Goal: Task Accomplishment & Management: Complete application form

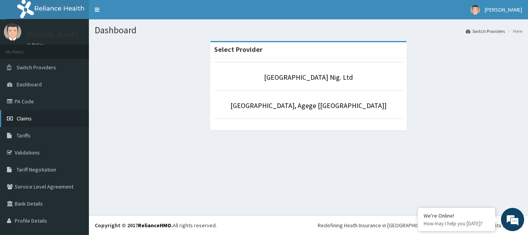
click at [26, 120] on span "Claims" at bounding box center [24, 118] width 15 height 7
click at [28, 116] on span "Claims" at bounding box center [24, 118] width 15 height 7
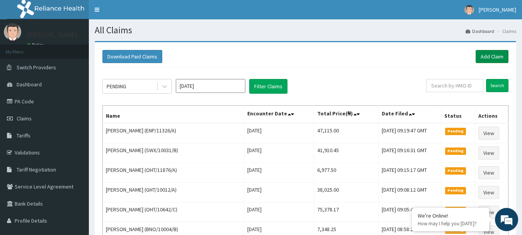
click at [489, 59] on link "Add Claim" at bounding box center [492, 56] width 33 height 13
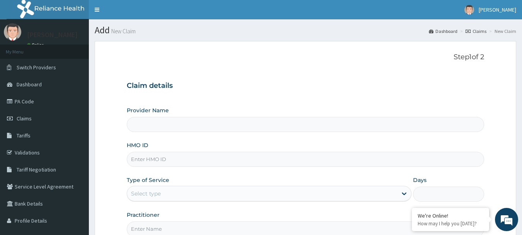
type input "[GEOGRAPHIC_DATA] Nig. Ltd"
click at [191, 159] on input "HMO ID" at bounding box center [306, 158] width 358 height 15
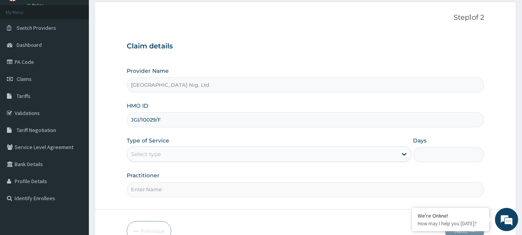
scroll to position [77, 0]
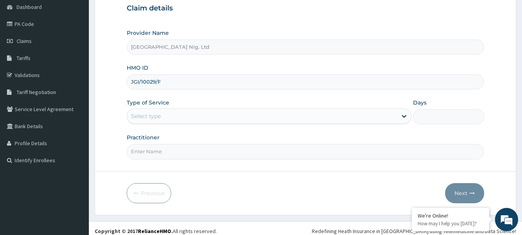
type input "JGI/10029/F"
click at [368, 116] on div "Select type" at bounding box center [262, 116] width 270 height 12
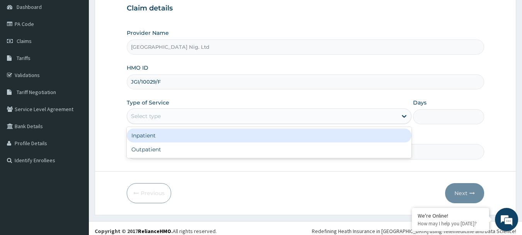
click at [258, 138] on div "Inpatient" at bounding box center [269, 135] width 285 height 14
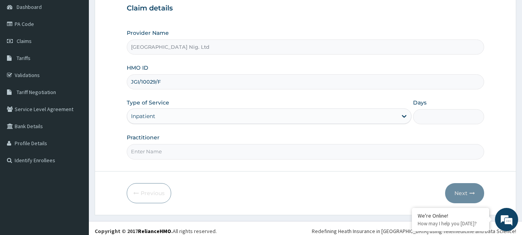
click at [235, 157] on input "Practitioner" at bounding box center [306, 151] width 358 height 15
type input "DR OLATOYE"
click at [431, 114] on input "Days" at bounding box center [448, 116] width 71 height 15
type input "5"
click at [465, 188] on button "Next" at bounding box center [464, 193] width 39 height 20
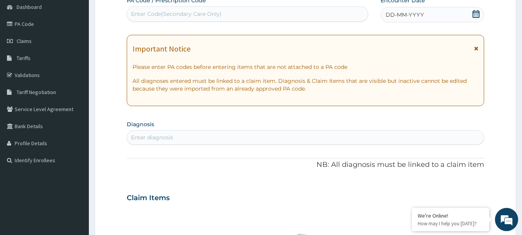
click at [226, 10] on div "Enter Code(Secondary Care Only)" at bounding box center [247, 14] width 241 height 12
type input "PA/3B76DA"
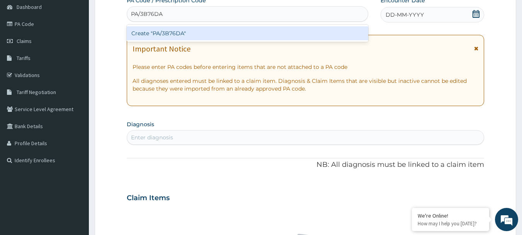
click at [163, 32] on div "Create "PA/3B76DA"" at bounding box center [248, 33] width 242 height 14
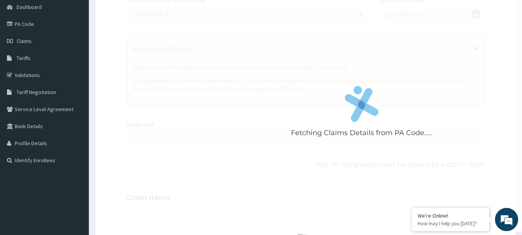
scroll to position [237, 0]
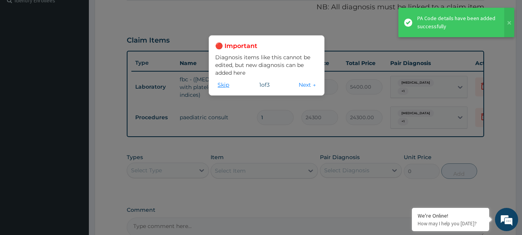
click at [223, 86] on button "Skip" at bounding box center [223, 84] width 16 height 9
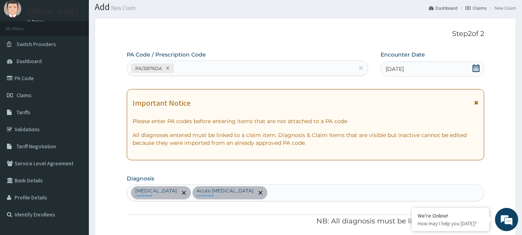
scroll to position [5, 0]
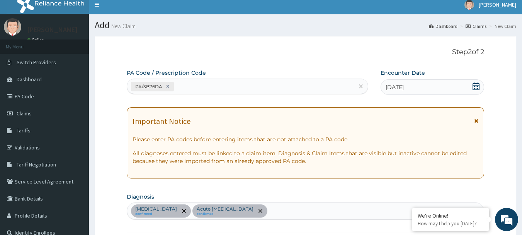
click at [206, 92] on div "PA/3B76DA" at bounding box center [240, 86] width 227 height 13
type input "PA/58DA38"
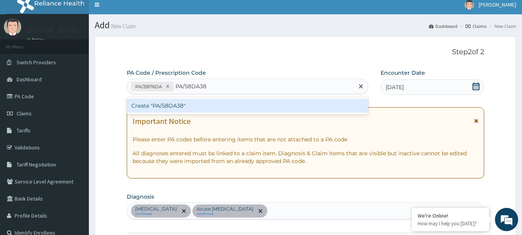
click at [174, 107] on div "Create "PA/58DA38"" at bounding box center [248, 106] width 242 height 14
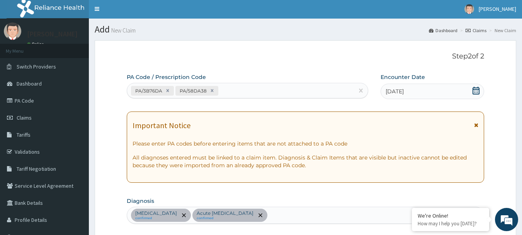
scroll to position [0, 0]
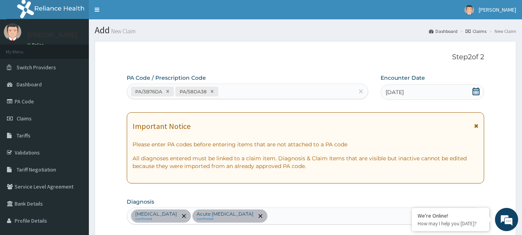
click at [259, 94] on div "PA/3B76DA PA/58DA38" at bounding box center [240, 91] width 227 height 13
type input "PA/C67233"
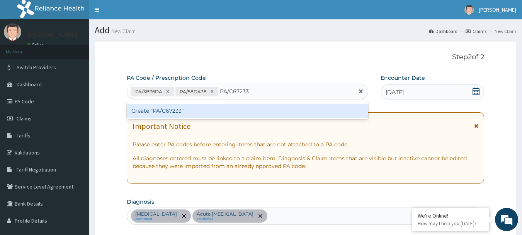
click at [150, 112] on div "Create "PA/C67233"" at bounding box center [248, 111] width 242 height 14
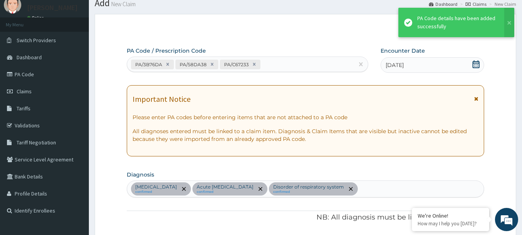
scroll to position [26, 0]
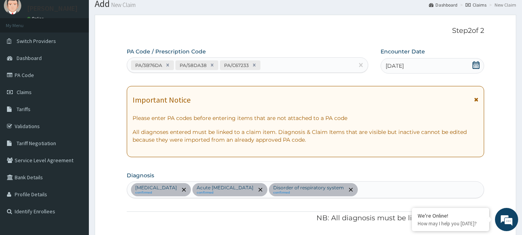
click at [274, 68] on div "PA/3B76DA PA/58DA38 PA/C67233" at bounding box center [240, 65] width 227 height 13
type input "PA/E4C24C"
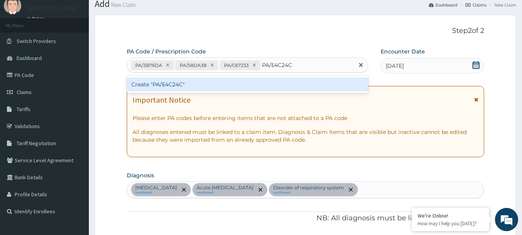
click at [178, 83] on div "Create "PA/E4C24C"" at bounding box center [248, 84] width 242 height 14
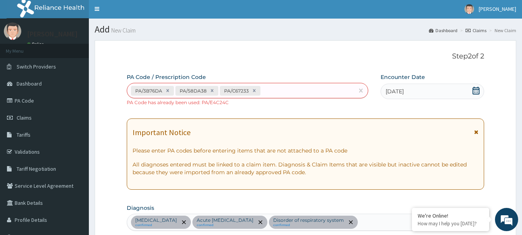
scroll to position [0, 0]
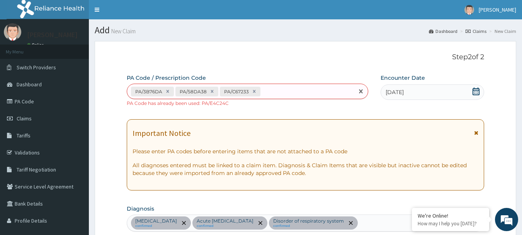
click at [268, 92] on div "PA/3B76DA PA/58DA38 PA/C67233" at bounding box center [240, 91] width 227 height 13
type input "PA/2566C5"
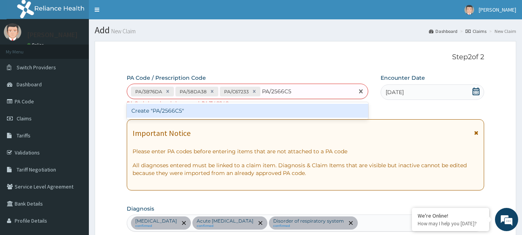
click at [174, 109] on div "Create "PA/2566C5"" at bounding box center [248, 111] width 242 height 14
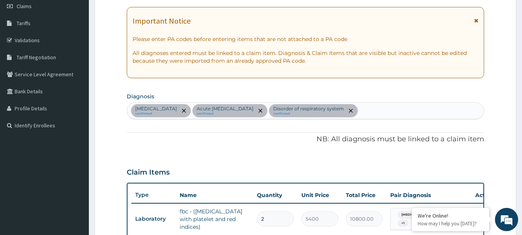
scroll to position [72, 0]
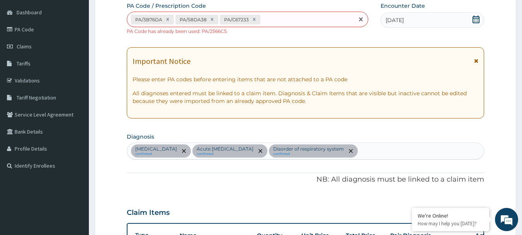
click at [297, 17] on div "PA/3B76DA PA/58DA38 PA/C67233" at bounding box center [240, 19] width 227 height 13
type input "PA/508749"
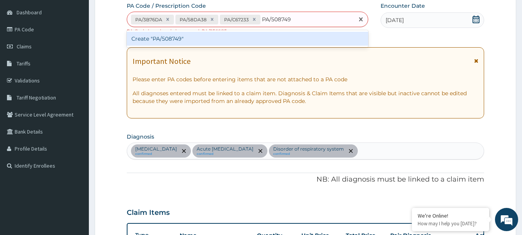
click at [173, 39] on div "Create "PA/508749"" at bounding box center [248, 39] width 242 height 14
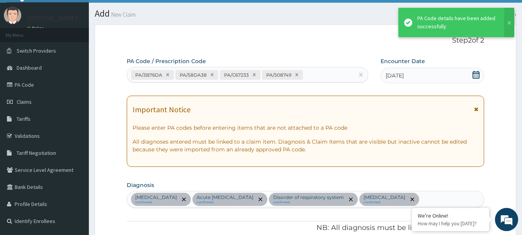
scroll to position [16, 0]
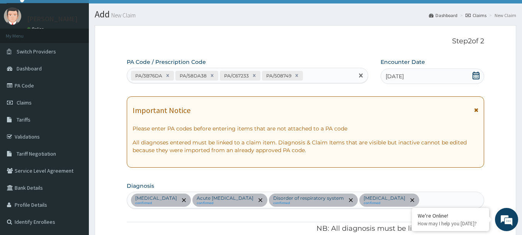
click at [307, 77] on div "PA/3B76DA PA/58DA38 PA/C67233 PA/508749" at bounding box center [240, 75] width 227 height 13
type input "PA/477B1B"
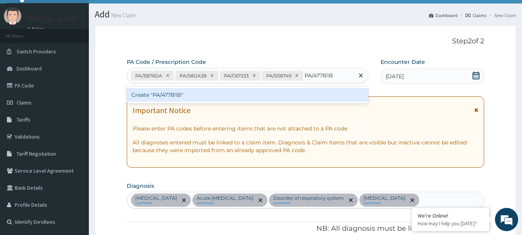
click at [172, 95] on div "Create "PA/477B1B"" at bounding box center [248, 95] width 242 height 14
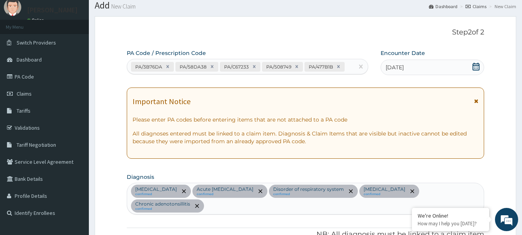
scroll to position [0, 0]
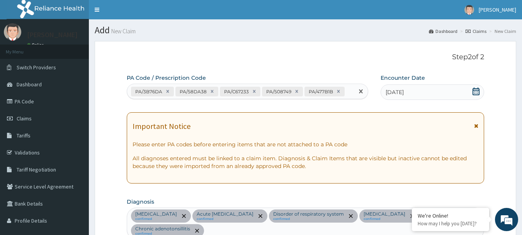
click at [352, 89] on div "PA/3B76DA PA/58DA38 PA/C67233 PA/508749 PA/477B1B" at bounding box center [240, 91] width 227 height 13
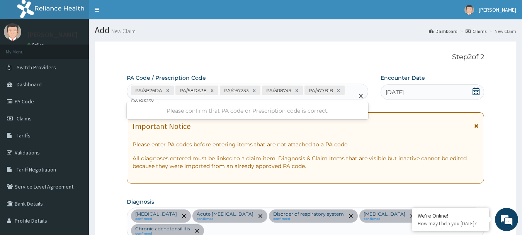
type input "PA/951745"
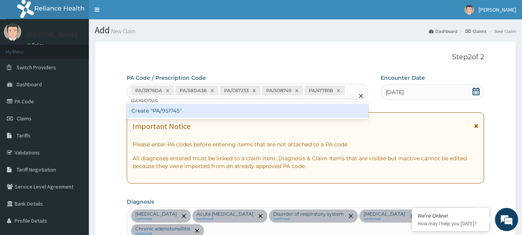
click at [161, 112] on div "Create "PA/951745"" at bounding box center [248, 111] width 242 height 14
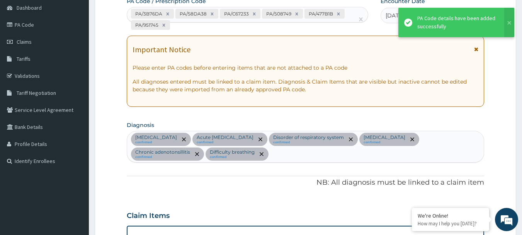
scroll to position [71, 0]
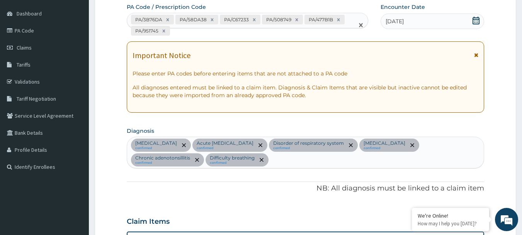
click at [183, 33] on div "PA/3B76DA PA/58DA38 PA/C67233 PA/508749 PA/477B1B PA/951745" at bounding box center [240, 25] width 227 height 24
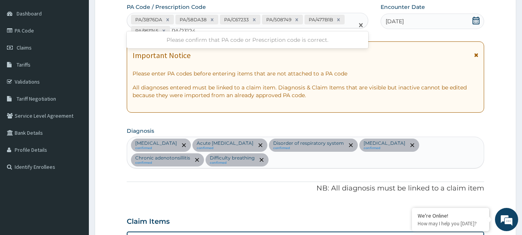
type input "PA/231241"
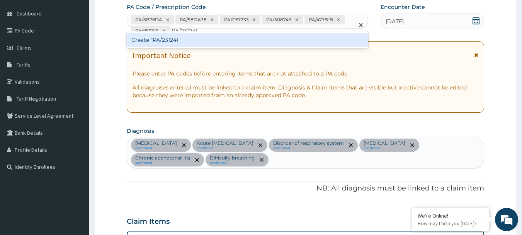
click at [167, 39] on div "Create "PA/231241"" at bounding box center [248, 40] width 242 height 14
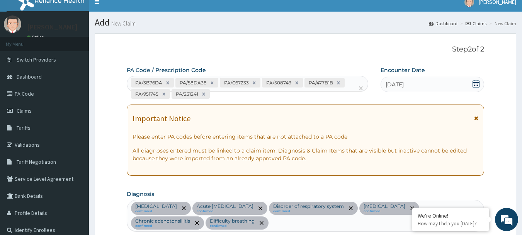
scroll to position [0, 0]
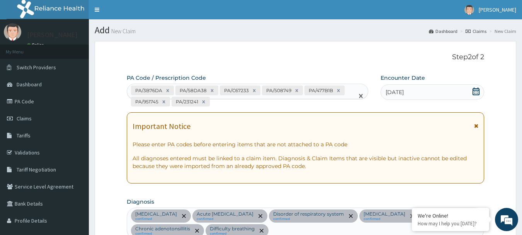
click at [218, 99] on div "PA/3B76DA PA/58DA38 PA/C67233 PA/508749 PA/477B1B PA/951745 PA/231241" at bounding box center [240, 96] width 227 height 24
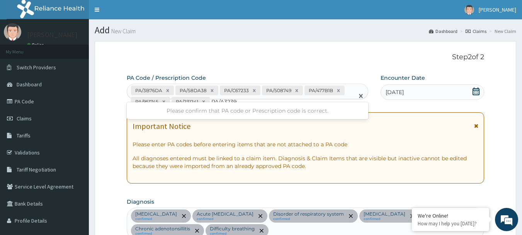
type input "PA/A32398"
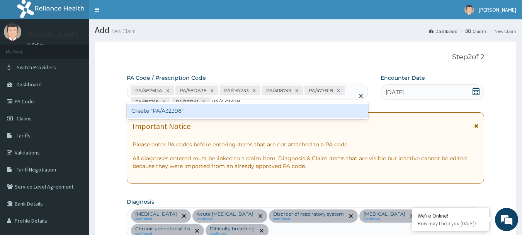
click at [163, 111] on div "Create "PA/A32398"" at bounding box center [248, 111] width 242 height 14
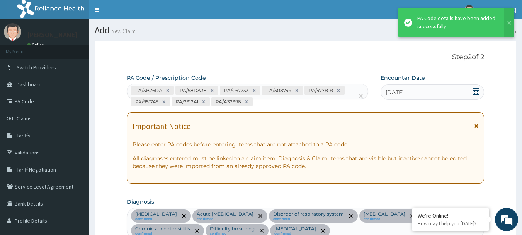
click at [263, 104] on div "PA/3B76DA PA/58DA38 PA/C67233 PA/508749 PA/477B1B PA/951745 PA/231241 PA/A32398" at bounding box center [240, 96] width 227 height 24
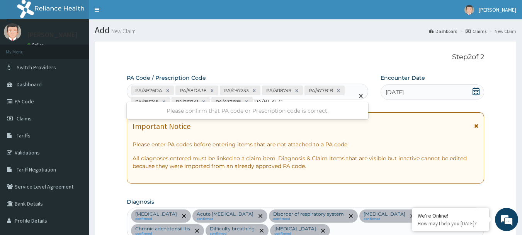
type input "PA/BFAFC0"
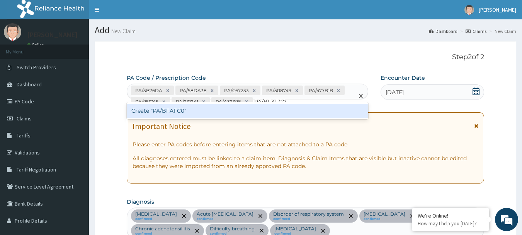
click at [173, 109] on div "Create "PA/BFAFC0"" at bounding box center [248, 111] width 242 height 14
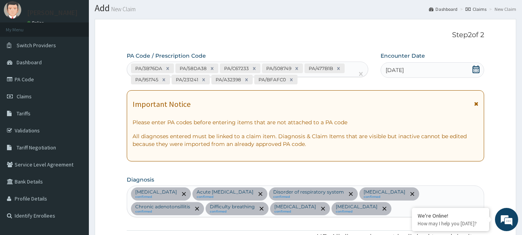
scroll to position [22, 0]
click at [303, 82] on div "PA/3B76DA PA/58DA38 PA/C67233 PA/508749 PA/477B1B PA/951745 PA/231241 PA/A32398…" at bounding box center [240, 74] width 227 height 24
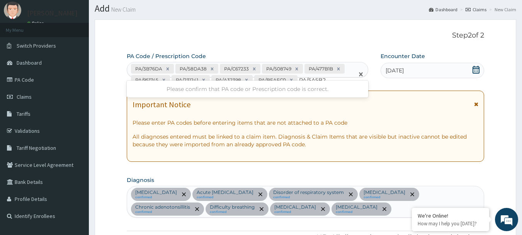
type input "PA/5A5B2D"
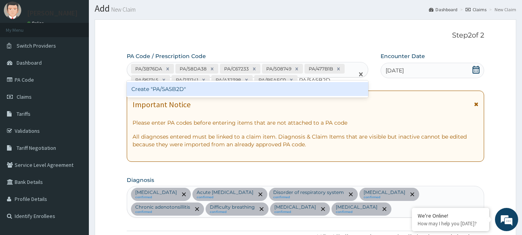
click at [172, 86] on div "Create "PA/5A5B2D"" at bounding box center [248, 89] width 242 height 14
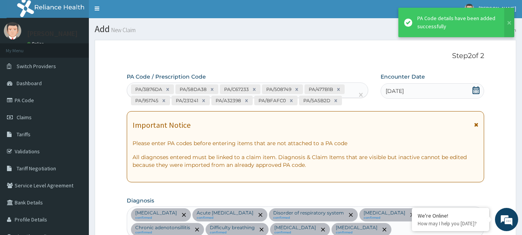
scroll to position [0, 0]
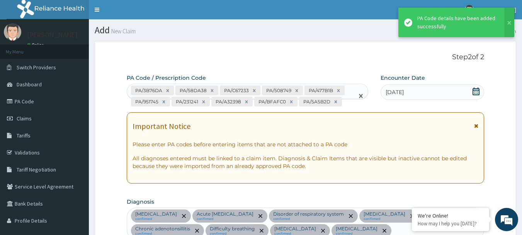
click at [346, 100] on div "PA/3B76DA PA/58DA38 PA/C67233 PA/508749 PA/477B1B PA/951745 PA/231241 PA/A32398…" at bounding box center [240, 96] width 227 height 24
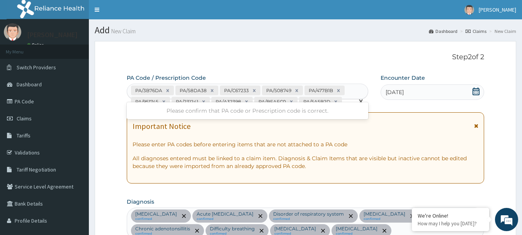
type input "PA/757CA0"
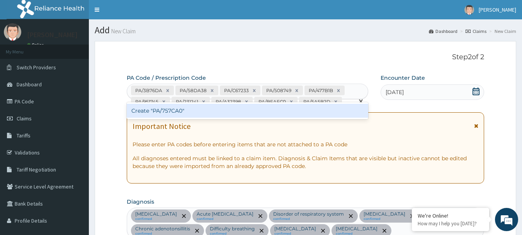
click at [165, 113] on div "Create "PA/757CA0"" at bounding box center [248, 111] width 242 height 14
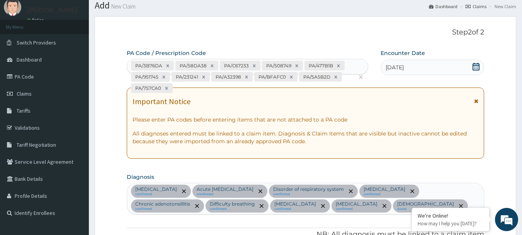
scroll to position [22, 0]
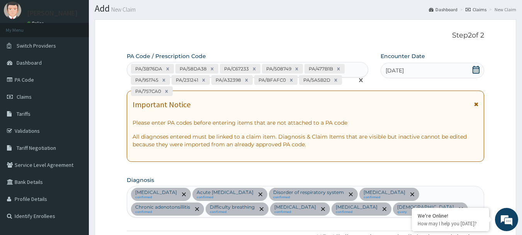
click at [181, 89] on div "PA/3B76DA PA/58DA38 PA/C67233 PA/508749 PA/477B1B PA/951745 PA/231241 PA/A32398…" at bounding box center [240, 79] width 227 height 35
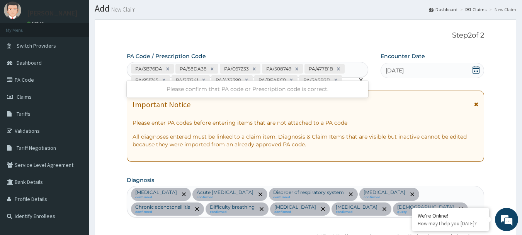
type input "PA/441589"
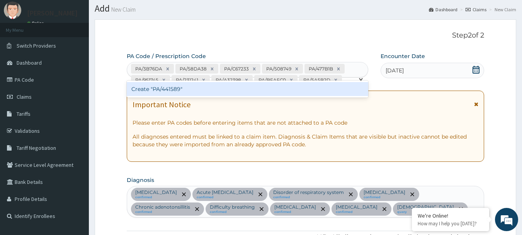
click at [180, 89] on div "Create "PA/441589"" at bounding box center [248, 89] width 242 height 14
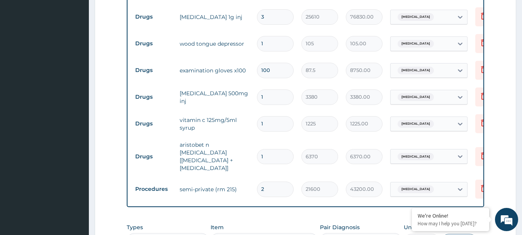
scroll to position [483, 0]
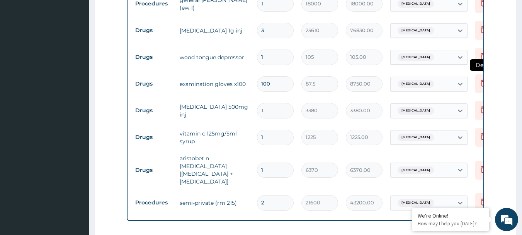
click at [480, 85] on icon at bounding box center [483, 82] width 9 height 9
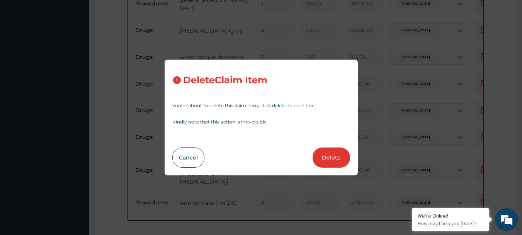
click at [330, 163] on button "Delete" at bounding box center [331, 157] width 37 height 20
type input "1"
type input "3380"
type input "3380.00"
type input "1225"
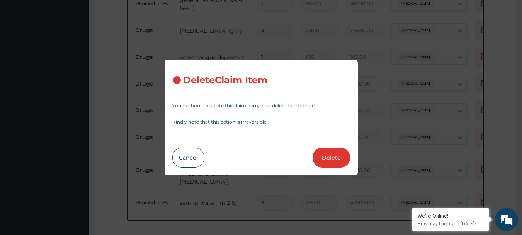
type input "1225.00"
type input "6370"
type input "6370.00"
type input "2"
type input "21600"
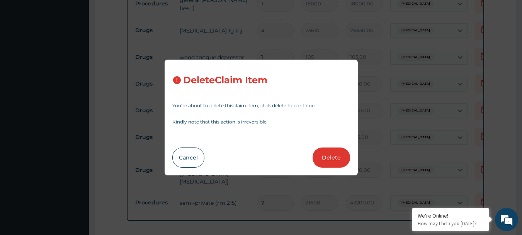
type input "43200.00"
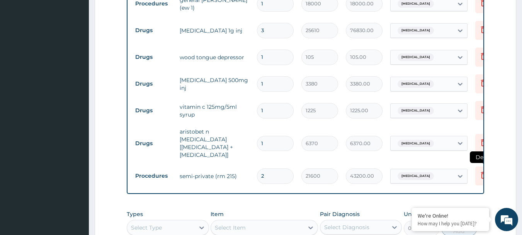
click at [476, 169] on icon at bounding box center [483, 175] width 17 height 19
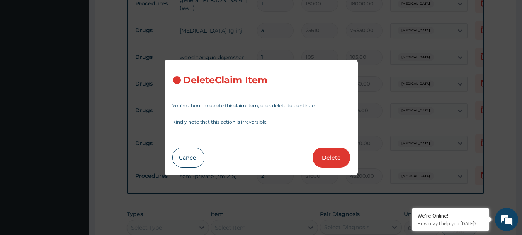
click at [337, 160] on button "Delete" at bounding box center [331, 157] width 37 height 20
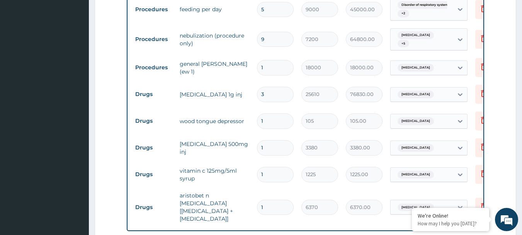
scroll to position [406, 0]
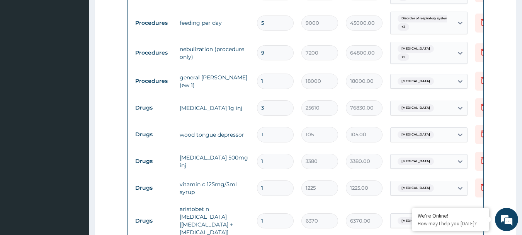
click at [281, 82] on input "1" at bounding box center [275, 80] width 37 height 15
type input "0.00"
type input "5"
type input "90000.00"
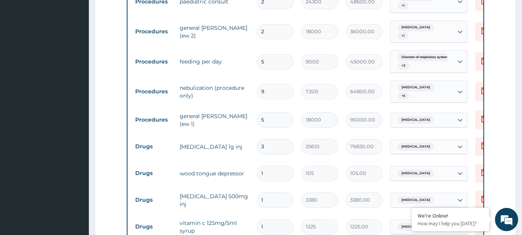
type input "5"
click at [273, 89] on input "9" at bounding box center [275, 91] width 37 height 15
type input "0.00"
type input "1"
type input "7200.00"
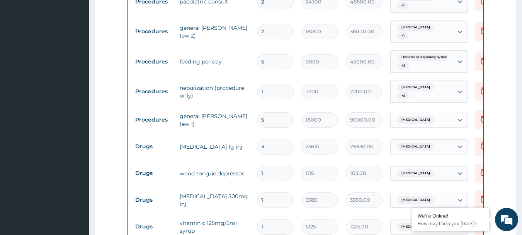
type input "10"
type input "72000.00"
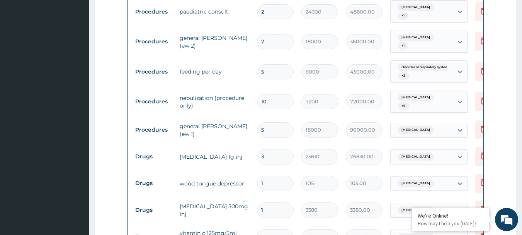
scroll to position [328, 0]
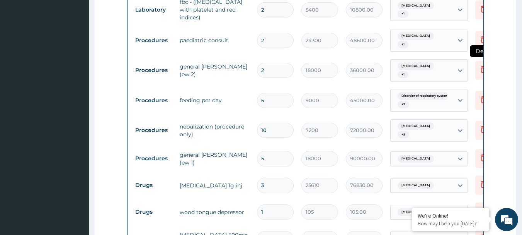
type input "10"
click at [478, 75] on icon at bounding box center [483, 70] width 17 height 19
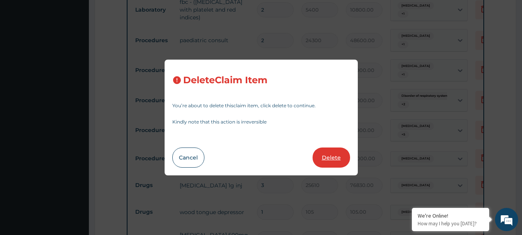
click at [334, 157] on button "Delete" at bounding box center [331, 157] width 37 height 20
type input "5"
type input "9000"
type input "45000.00"
type input "10"
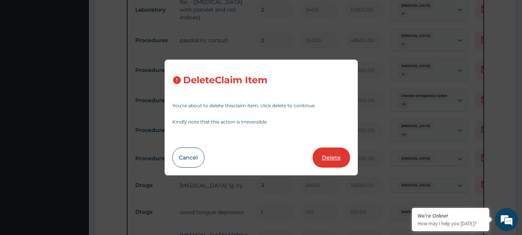
type input "7200"
type input "72000.00"
type input "5"
type input "18000"
type input "90000.00"
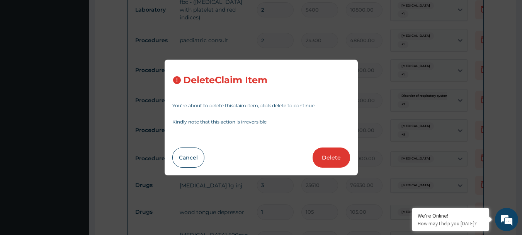
type input "3"
type input "25610"
type input "76830.00"
type input "1"
type input "105"
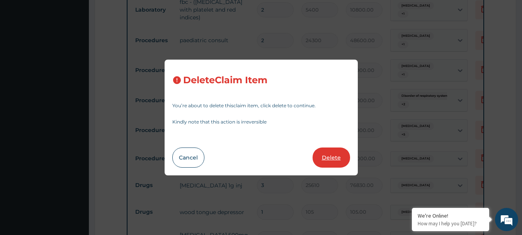
type input "105.00"
type input "3380"
type input "3380.00"
type input "1225"
type input "1225.00"
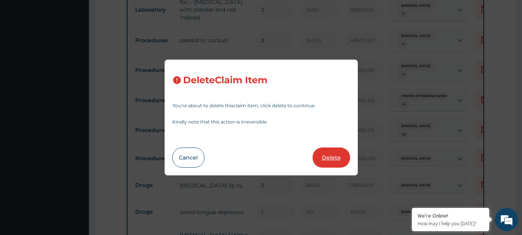
type input "6370"
type input "6370.00"
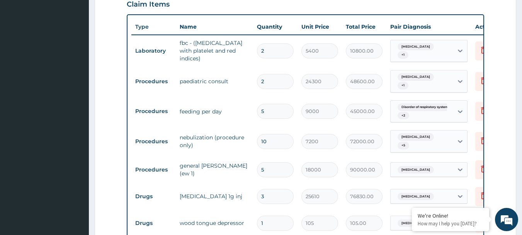
scroll to position [251, 0]
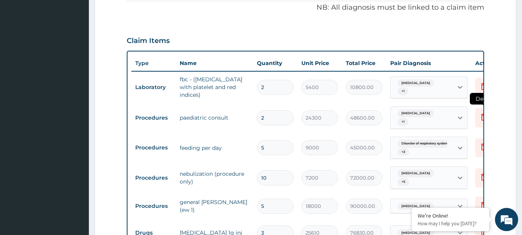
click at [481, 116] on icon at bounding box center [483, 116] width 9 height 9
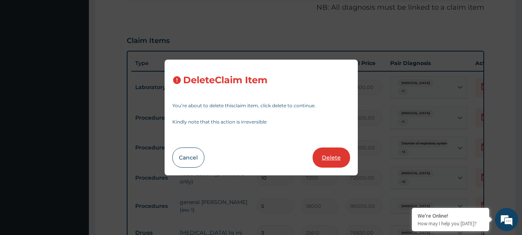
click at [331, 158] on button "Delete" at bounding box center [331, 157] width 37 height 20
type input "5"
type input "9000"
type input "45000.00"
type input "10"
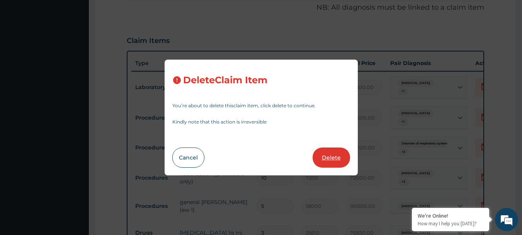
type input "7200"
type input "72000.00"
type input "5"
type input "18000"
type input "90000.00"
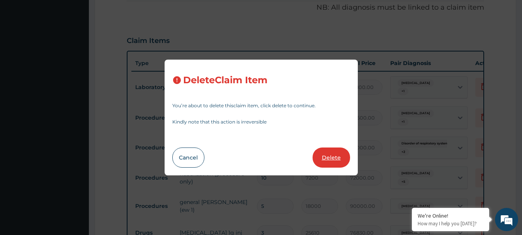
type input "3"
type input "25610"
type input "76830.00"
type input "1"
type input "105"
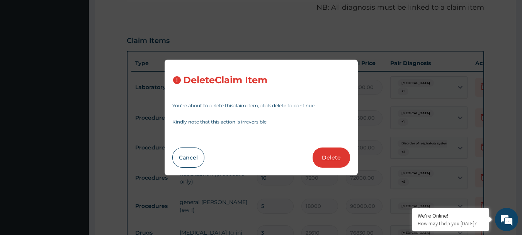
type input "105.00"
type input "3380"
type input "3380.00"
type input "1225"
type input "1225.00"
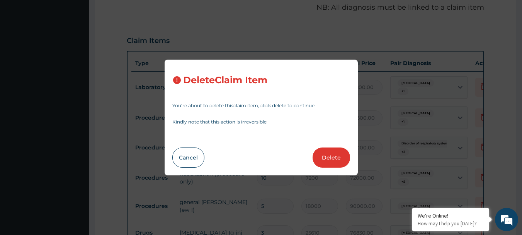
type input "6370"
type input "6370.00"
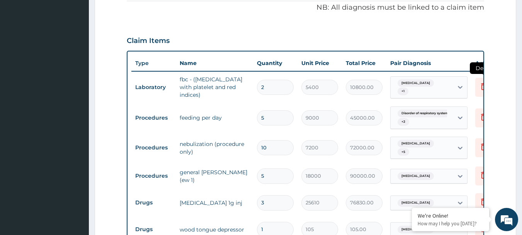
click at [479, 93] on icon at bounding box center [483, 87] width 17 height 19
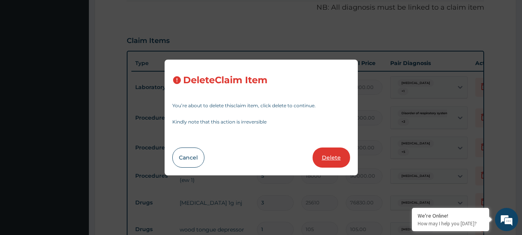
click at [340, 157] on button "Delete" at bounding box center [331, 157] width 37 height 20
type input "5"
type input "9000"
type input "45000.00"
type input "10"
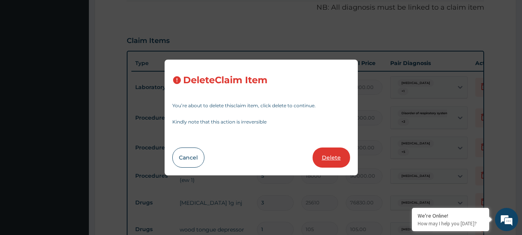
type input "7200"
type input "72000.00"
type input "5"
type input "18000"
type input "90000.00"
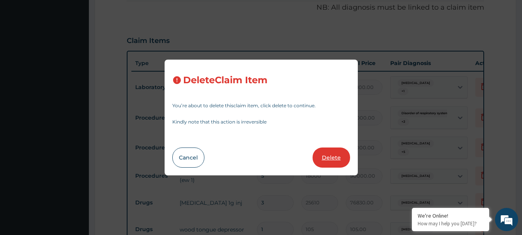
type input "3"
type input "25610"
type input "76830.00"
type input "1"
type input "105"
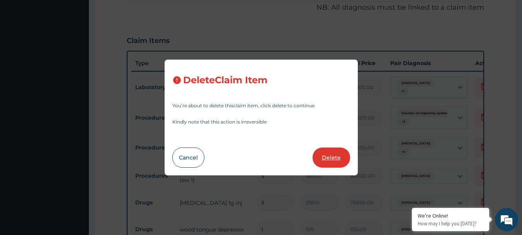
type input "105.00"
type input "3380"
type input "3380.00"
type input "1225"
type input "1225.00"
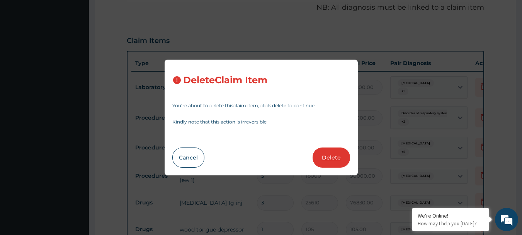
type input "6370"
type input "6370.00"
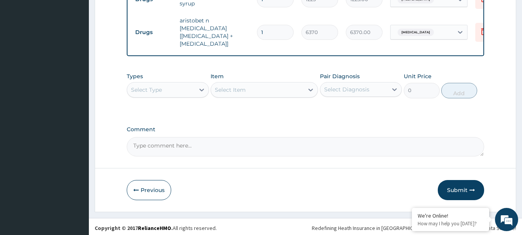
scroll to position [504, 0]
click at [386, 86] on div "Select Diagnosis" at bounding box center [354, 88] width 68 height 12
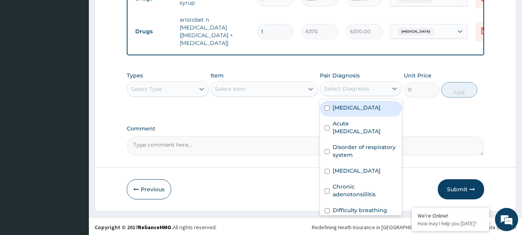
click at [347, 107] on label "Respiratory tract infection" at bounding box center [357, 108] width 48 height 8
checkbox input "true"
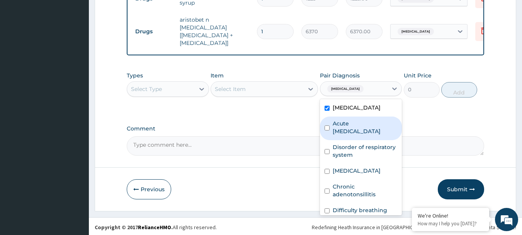
click at [341, 133] on label "Acute upper respiratory infection" at bounding box center [365, 126] width 65 height 15
checkbox input "true"
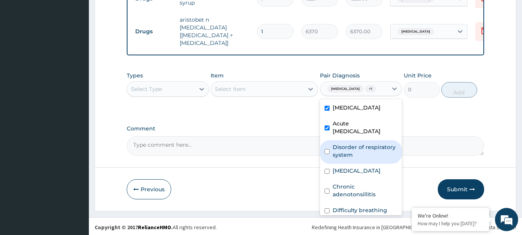
click at [340, 158] on label "Disorder of respiratory system" at bounding box center [365, 150] width 65 height 15
checkbox input "true"
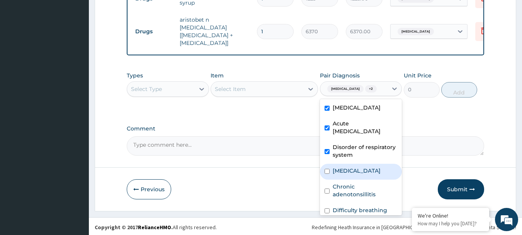
click at [340, 174] on label "Hypertrophy of adenoids" at bounding box center [357, 171] width 48 height 8
checkbox input "true"
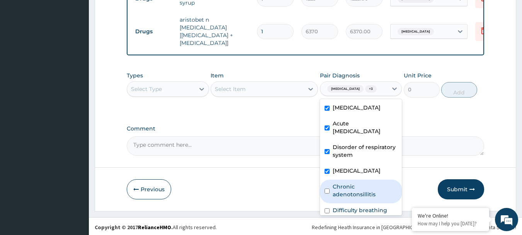
click at [340, 198] on label "Chronic adenotonsillitis" at bounding box center [365, 189] width 65 height 15
checkbox input "true"
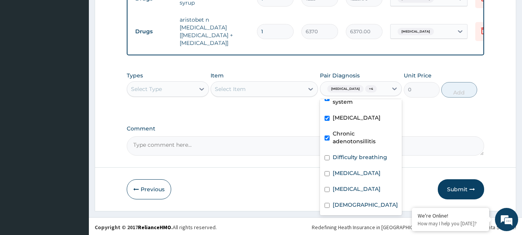
scroll to position [68, 0]
click at [351, 161] on label "Difficulty breathing" at bounding box center [360, 157] width 54 height 8
checkbox input "true"
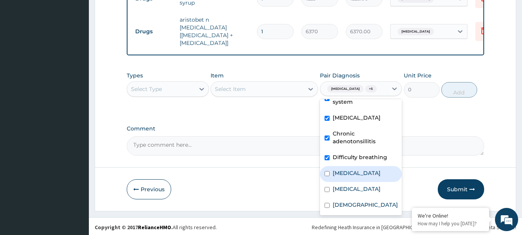
click at [340, 177] on label "Malaria" at bounding box center [357, 173] width 48 height 8
checkbox input "true"
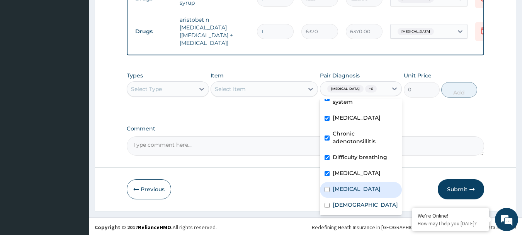
click at [340, 192] on label "Sepsis" at bounding box center [357, 189] width 48 height 8
checkbox input "true"
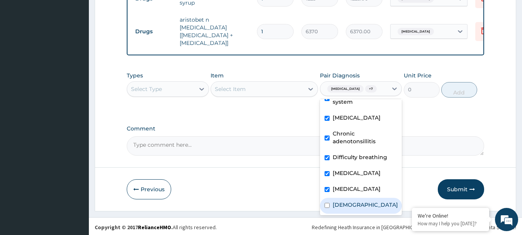
click at [340, 208] on label "Asthma" at bounding box center [365, 205] width 65 height 8
checkbox input "true"
click at [189, 92] on div "Select Type" at bounding box center [161, 89] width 68 height 12
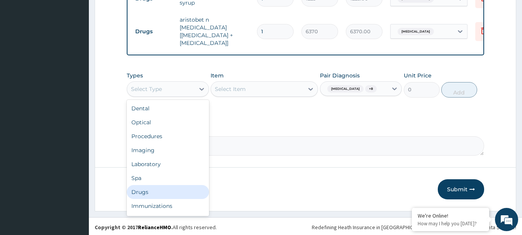
click at [147, 192] on div "Drugs" at bounding box center [168, 192] width 82 height 14
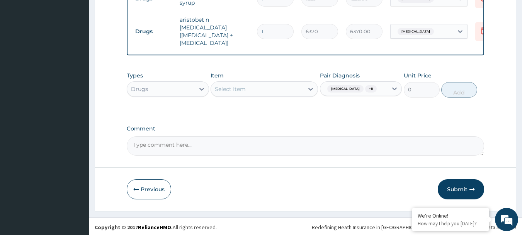
click at [243, 85] on div "Select Item" at bounding box center [230, 89] width 31 height 8
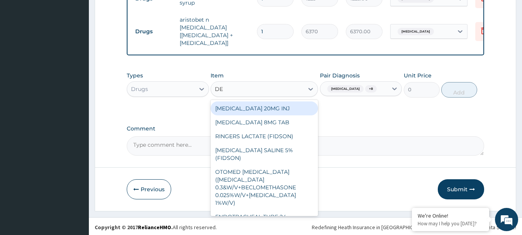
type input "DEX"
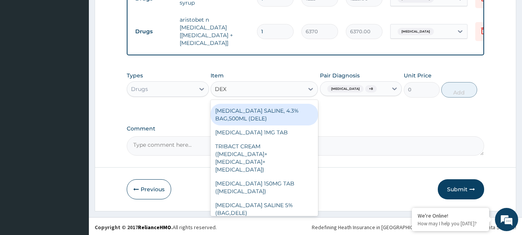
scroll to position [77, 0]
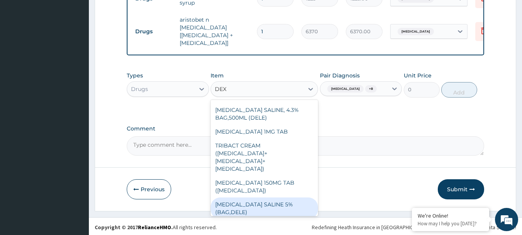
click at [257, 197] on div "DEXTROSE SALINE 5% (BAG,DELE)" at bounding box center [264, 208] width 107 height 22
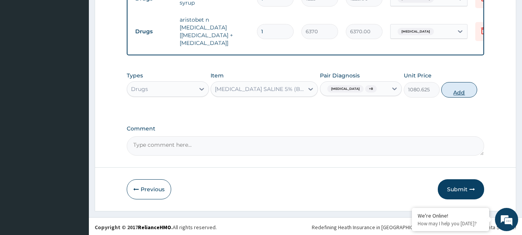
click at [455, 94] on button "Add" at bounding box center [459, 89] width 36 height 15
type input "0"
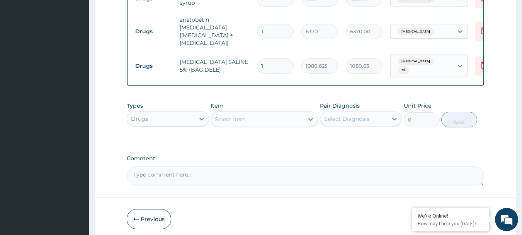
click at [277, 58] on input "1" at bounding box center [275, 65] width 37 height 15
type input "0.00"
type input "7"
type input "7564.38"
type input "7"
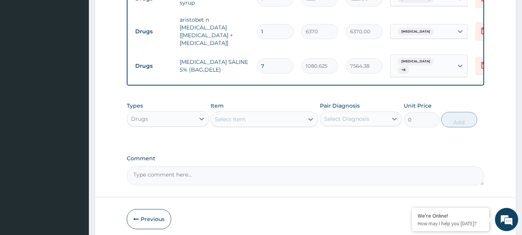
click at [372, 117] on div "Select Diagnosis" at bounding box center [354, 118] width 68 height 12
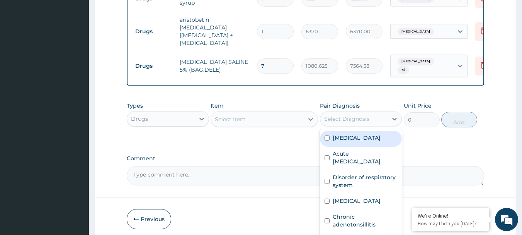
click at [366, 138] on label "Respiratory tract infection" at bounding box center [357, 138] width 48 height 8
checkbox input "true"
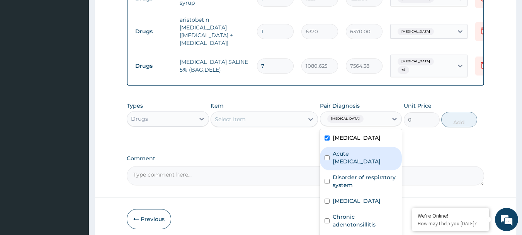
click at [357, 158] on label "Acute upper respiratory infection" at bounding box center [365, 157] width 65 height 15
checkbox input "true"
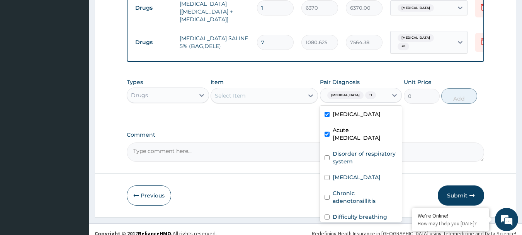
scroll to position [540, 0]
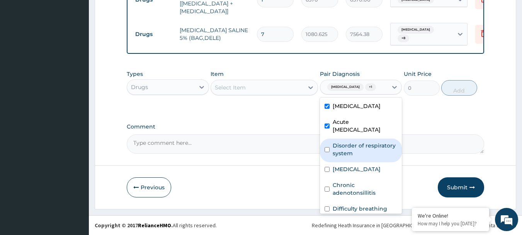
click at [369, 157] on label "Disorder of respiratory system" at bounding box center [365, 148] width 65 height 15
checkbox input "true"
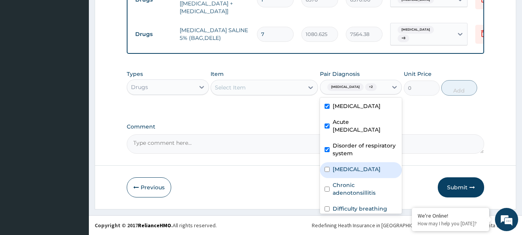
click at [363, 173] on label "Hypertrophy of adenoids" at bounding box center [357, 169] width 48 height 8
checkbox input "true"
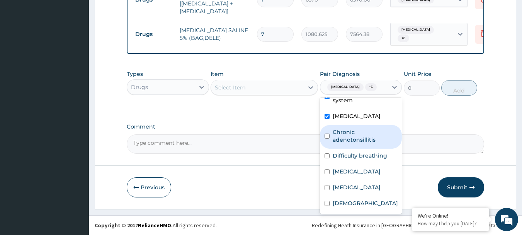
scroll to position [68, 0]
click at [356, 134] on label "Chronic adenotonsillitis" at bounding box center [365, 135] width 65 height 15
checkbox input "true"
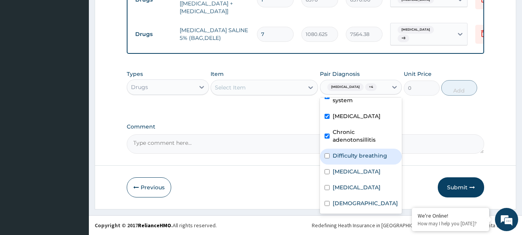
click at [354, 159] on label "Difficulty breathing" at bounding box center [360, 155] width 54 height 8
checkbox input "true"
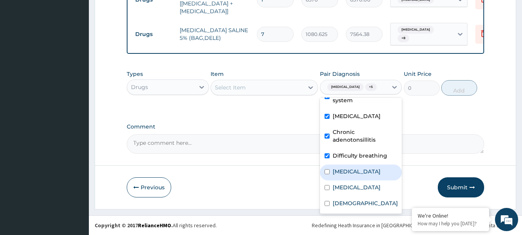
click at [348, 175] on label "Malaria" at bounding box center [357, 171] width 48 height 8
checkbox input "true"
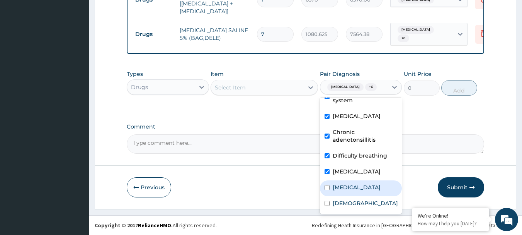
click at [348, 184] on label "Sepsis" at bounding box center [357, 187] width 48 height 8
checkbox input "true"
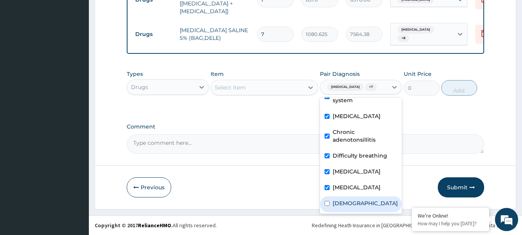
click at [346, 206] on label "Asthma" at bounding box center [365, 203] width 65 height 8
checkbox input "true"
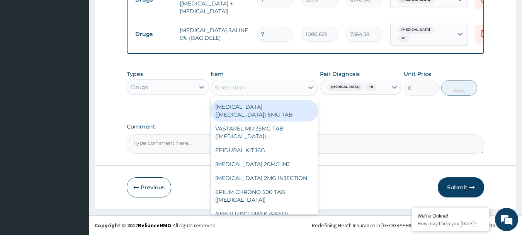
click at [255, 81] on div "Select Item" at bounding box center [257, 87] width 93 height 12
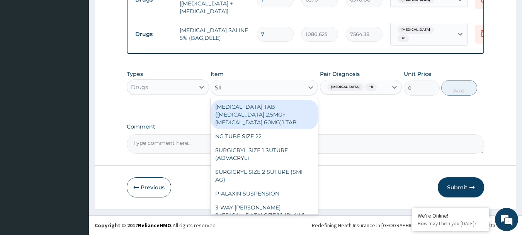
type input "SINU"
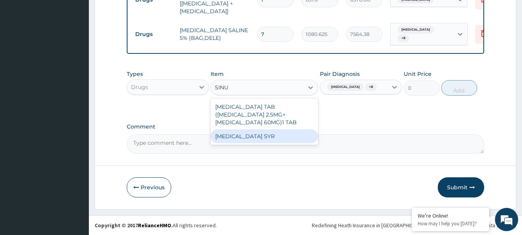
click at [262, 129] on div "SINUFED SYR" at bounding box center [264, 136] width 107 height 14
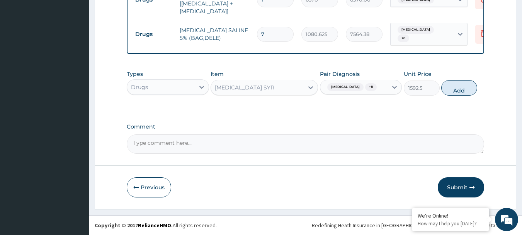
click at [469, 87] on button "Add" at bounding box center [459, 87] width 36 height 15
type input "0"
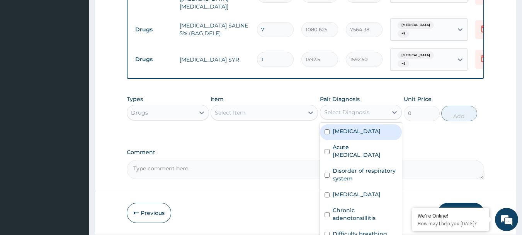
click at [386, 107] on div "Select Diagnosis" at bounding box center [354, 112] width 68 height 12
drag, startPoint x: 360, startPoint y: 134, endPoint x: 361, endPoint y: 140, distance: 5.8
click at [361, 134] on label "Respiratory tract infection" at bounding box center [357, 131] width 48 height 8
checkbox input "true"
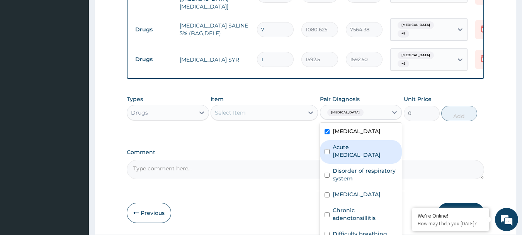
click at [362, 156] on label "Acute upper respiratory infection" at bounding box center [365, 150] width 65 height 15
checkbox input "true"
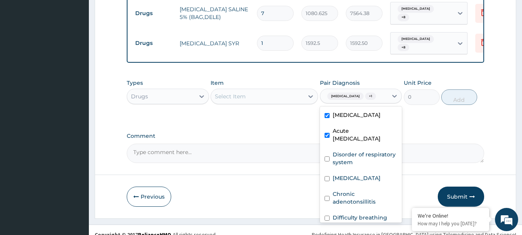
scroll to position [570, 0]
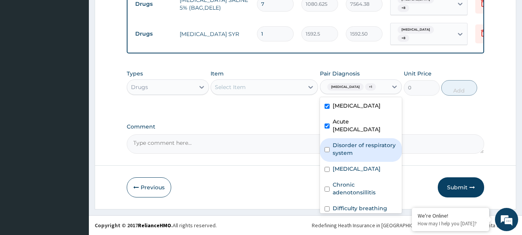
click at [357, 157] on label "Disorder of respiratory system" at bounding box center [365, 148] width 65 height 15
checkbox input "true"
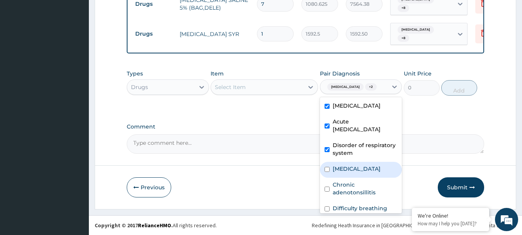
click at [352, 172] on label "Hypertrophy of adenoids" at bounding box center [357, 169] width 48 height 8
checkbox input "true"
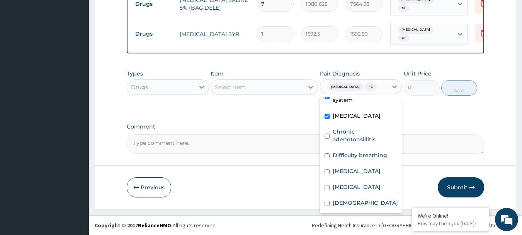
scroll to position [68, 0]
click at [353, 136] on label "Chronic adenotonsillitis" at bounding box center [365, 135] width 65 height 15
checkbox input "true"
click at [349, 159] on label "Difficulty breathing" at bounding box center [360, 155] width 54 height 8
checkbox input "true"
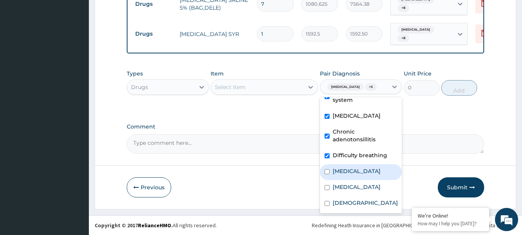
click at [344, 175] on label "Malaria" at bounding box center [357, 171] width 48 height 8
checkbox input "true"
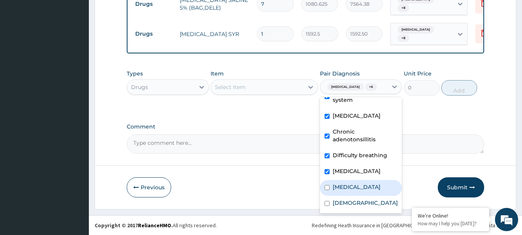
click at [339, 192] on div "Sepsis" at bounding box center [361, 188] width 82 height 16
checkbox input "true"
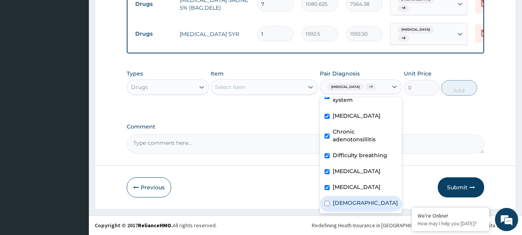
click at [337, 205] on label "Asthma" at bounding box center [365, 203] width 65 height 8
checkbox input "true"
click at [258, 85] on div "Select Item" at bounding box center [257, 87] width 93 height 12
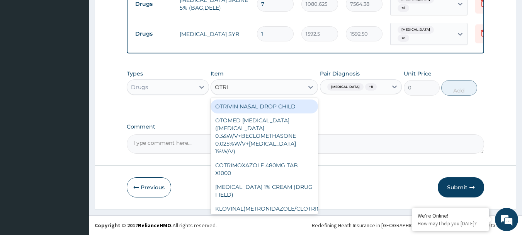
type input "OTRIV"
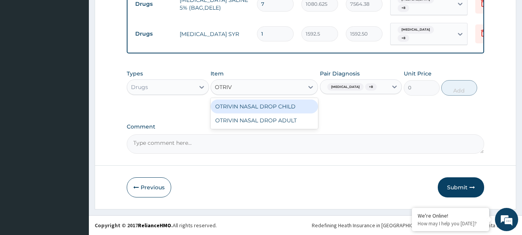
click at [256, 101] on div "OTRIVIN NASAL DROP CHILD" at bounding box center [264, 106] width 107 height 14
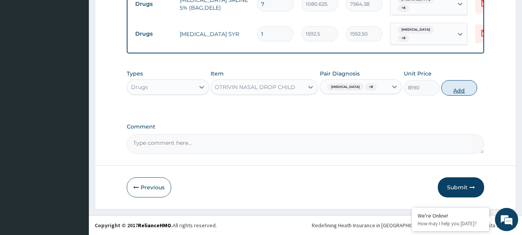
click at [467, 88] on button "Add" at bounding box center [459, 87] width 36 height 15
type input "0"
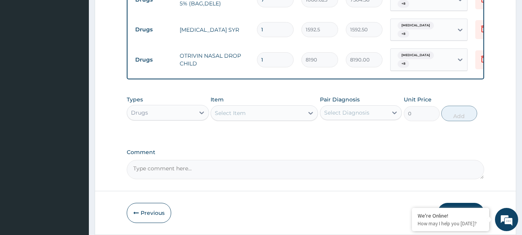
click at [378, 113] on div "Select Diagnosis" at bounding box center [354, 112] width 68 height 12
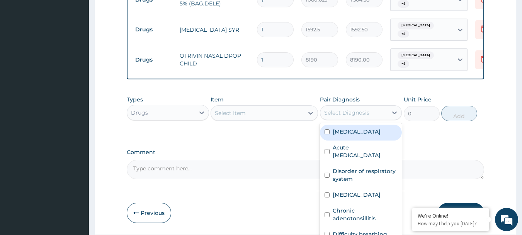
click at [371, 131] on label "Respiratory tract infection" at bounding box center [357, 132] width 48 height 8
checkbox input "true"
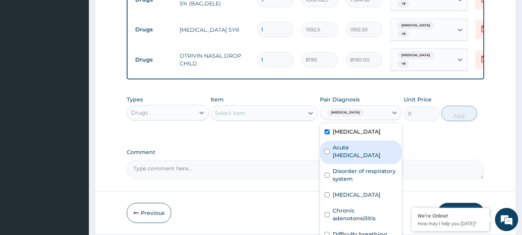
click at [358, 159] on label "Acute upper respiratory infection" at bounding box center [365, 150] width 65 height 15
checkbox input "true"
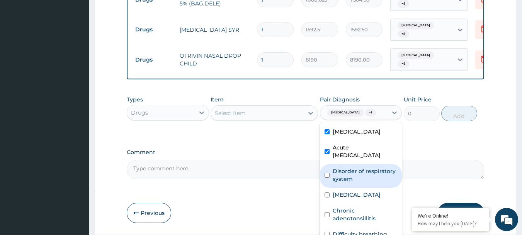
click at [354, 182] on label "Disorder of respiratory system" at bounding box center [365, 174] width 65 height 15
checkbox input "true"
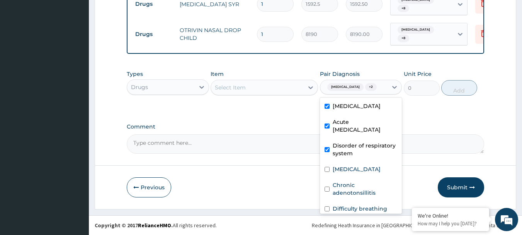
scroll to position [39, 0]
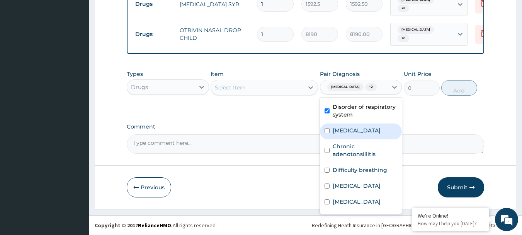
click at [353, 134] on label "Hypertrophy of adenoids" at bounding box center [357, 130] width 48 height 8
checkbox input "true"
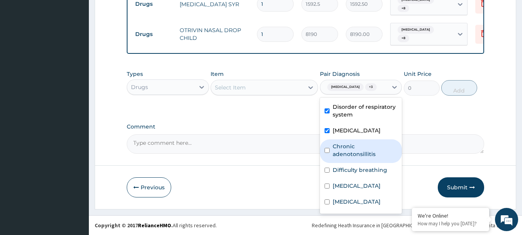
click at [349, 158] on label "Chronic adenotonsillitis" at bounding box center [365, 149] width 65 height 15
checkbox input "true"
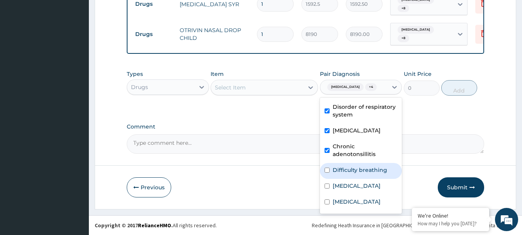
click at [355, 174] on label "Difficulty breathing" at bounding box center [360, 170] width 54 height 8
checkbox input "true"
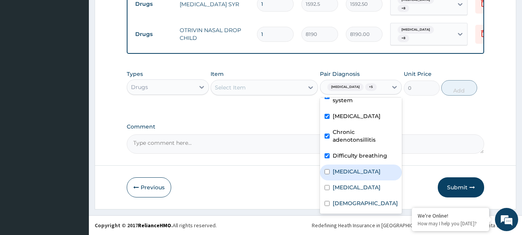
click at [347, 175] on label "Malaria" at bounding box center [357, 171] width 48 height 8
checkbox input "true"
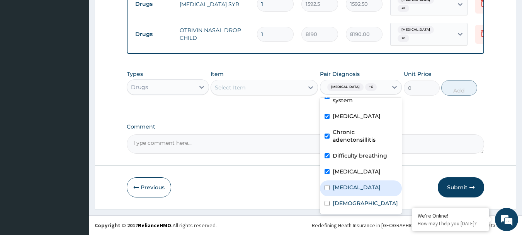
click at [347, 189] on label "Sepsis" at bounding box center [357, 187] width 48 height 8
checkbox input "true"
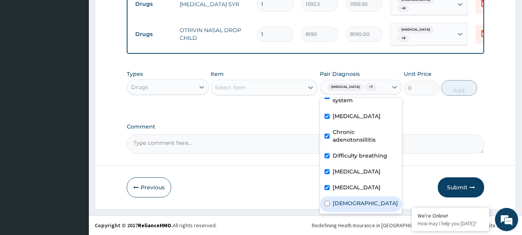
click at [347, 203] on label "Asthma" at bounding box center [365, 203] width 65 height 8
checkbox input "true"
click at [267, 81] on div "Select Item" at bounding box center [257, 87] width 93 height 12
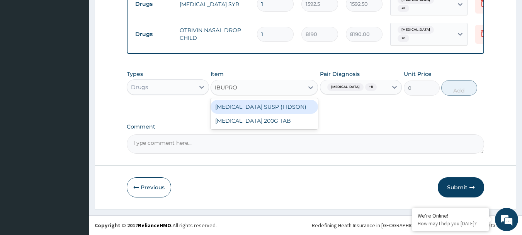
type input "IBUPROF"
click at [278, 101] on div "IBUPROFEN SUSP (FIDSON)" at bounding box center [264, 107] width 107 height 14
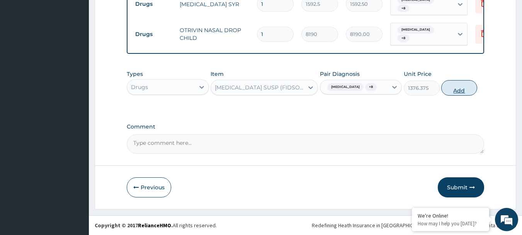
click at [453, 89] on button "Add" at bounding box center [459, 87] width 36 height 15
type input "0"
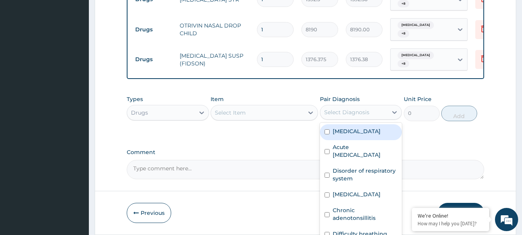
click at [374, 112] on div "Select Diagnosis" at bounding box center [354, 112] width 68 height 12
click at [367, 130] on label "Respiratory tract infection" at bounding box center [357, 131] width 48 height 8
checkbox input "true"
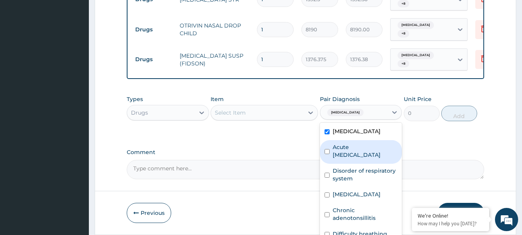
click at [361, 158] on label "Acute upper respiratory infection" at bounding box center [365, 150] width 65 height 15
checkbox input "true"
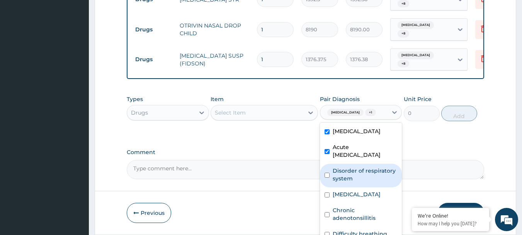
click at [365, 182] on label "Disorder of respiratory system" at bounding box center [365, 174] width 65 height 15
checkbox input "true"
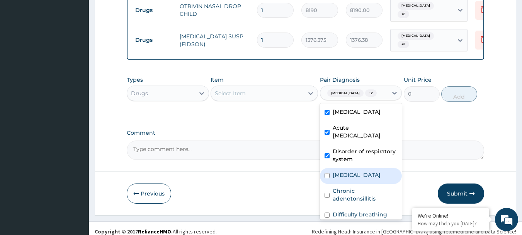
scroll to position [630, 0]
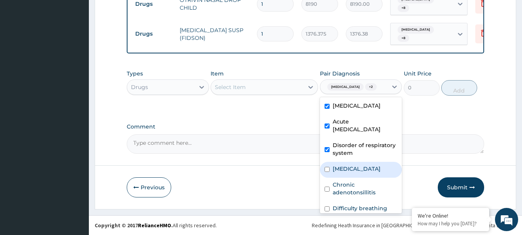
click at [368, 172] on label "Hypertrophy of adenoids" at bounding box center [357, 169] width 48 height 8
checkbox input "true"
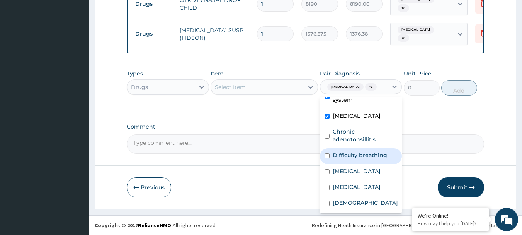
scroll to position [68, 0]
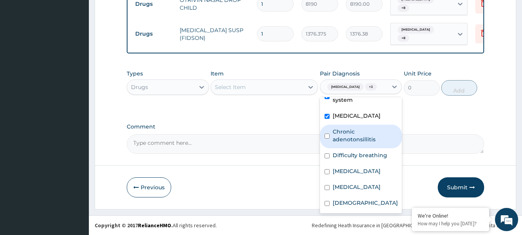
click at [345, 133] on label "Chronic adenotonsillitis" at bounding box center [365, 135] width 65 height 15
checkbox input "true"
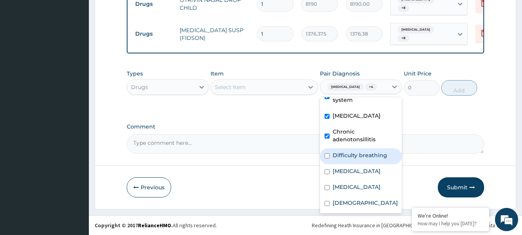
click at [345, 155] on label "Difficulty breathing" at bounding box center [360, 155] width 54 height 8
checkbox input "true"
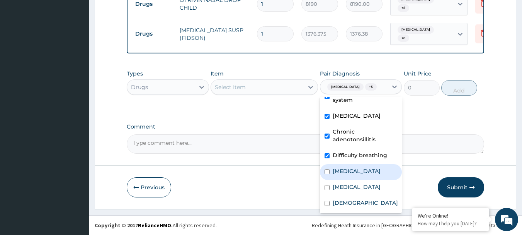
click at [342, 172] on label "Malaria" at bounding box center [357, 171] width 48 height 8
checkbox input "true"
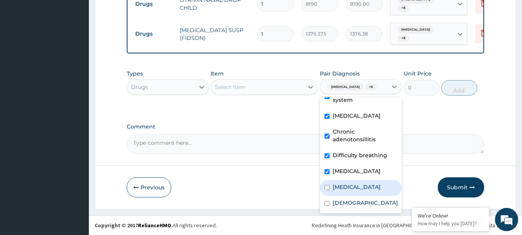
click at [342, 188] on label "Sepsis" at bounding box center [357, 187] width 48 height 8
checkbox input "true"
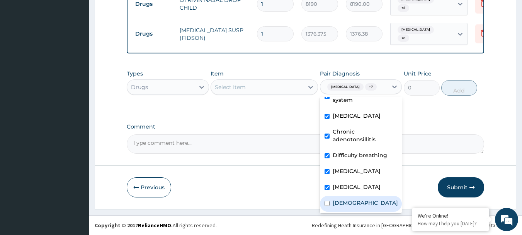
click at [345, 204] on label "Asthma" at bounding box center [365, 203] width 65 height 8
checkbox input "true"
click at [254, 81] on div "Select Item" at bounding box center [257, 87] width 93 height 12
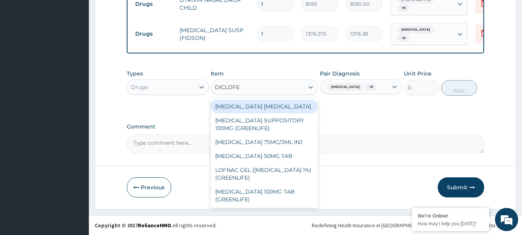
type input "DICLOFEN"
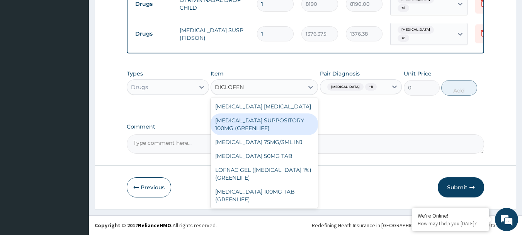
click at [276, 116] on div "DICLOFENAC SUPPOSITORY 100MG (GREENLIFE)" at bounding box center [264, 124] width 107 height 22
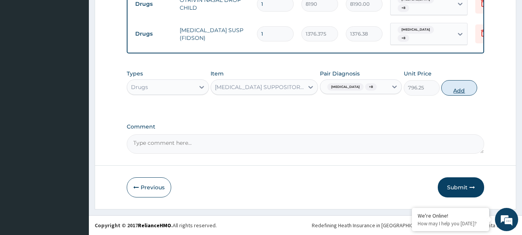
click at [458, 85] on button "Add" at bounding box center [459, 87] width 36 height 15
type input "0"
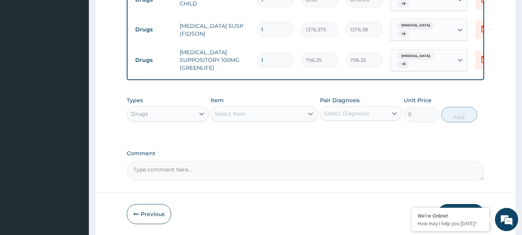
click at [276, 54] on input "1" at bounding box center [275, 60] width 37 height 15
type input "0.00"
type input "2"
type input "1592.50"
type input "2"
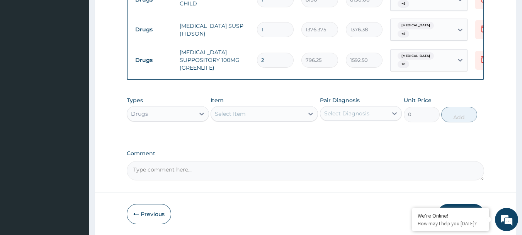
click at [373, 114] on div "Select Diagnosis" at bounding box center [354, 113] width 68 height 12
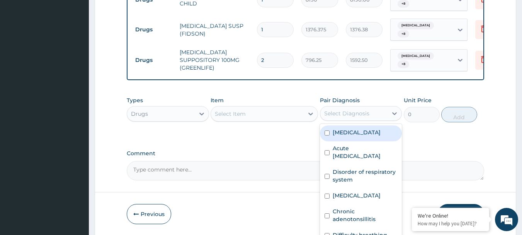
click at [367, 130] on label "Respiratory tract infection" at bounding box center [357, 132] width 48 height 8
checkbox input "true"
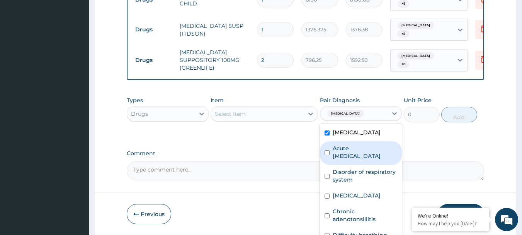
click at [359, 153] on label "Acute upper respiratory infection" at bounding box center [365, 151] width 65 height 15
checkbox input "true"
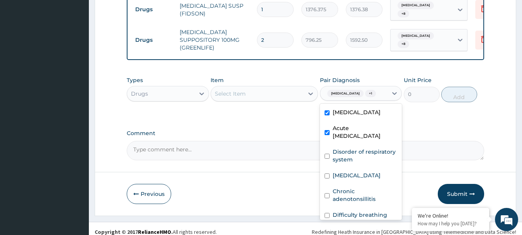
scroll to position [661, 0]
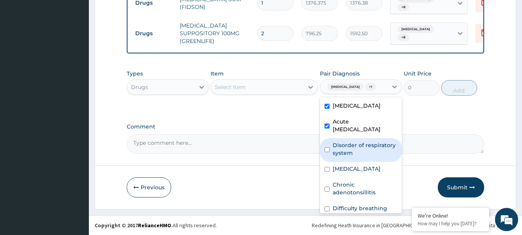
drag, startPoint x: 352, startPoint y: 164, endPoint x: 354, endPoint y: 191, distance: 27.5
click at [353, 157] on label "Disorder of respiratory system" at bounding box center [365, 148] width 65 height 15
checkbox input "true"
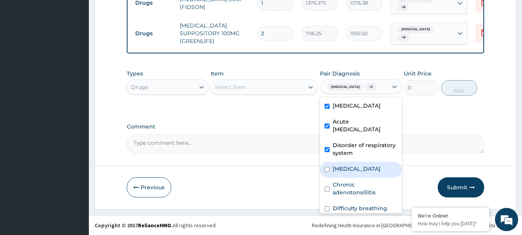
click at [354, 177] on div "Hypertrophy of adenoids" at bounding box center [361, 170] width 82 height 16
checkbox input "true"
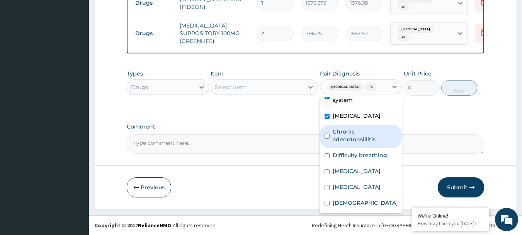
click at [342, 140] on label "Chronic adenotonsillitis" at bounding box center [365, 135] width 65 height 15
checkbox input "true"
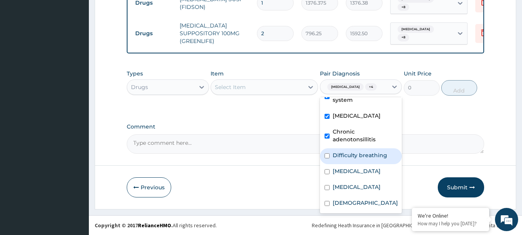
click at [343, 158] on label "Difficulty breathing" at bounding box center [360, 155] width 54 height 8
checkbox input "true"
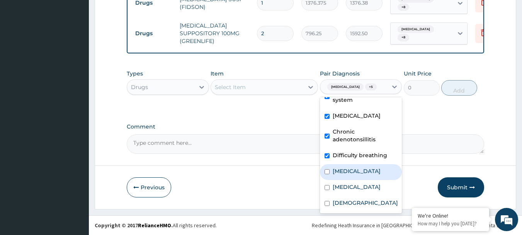
click at [343, 172] on label "Malaria" at bounding box center [357, 171] width 48 height 8
checkbox input "true"
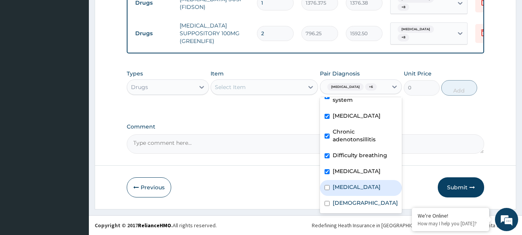
click at [342, 194] on div "Sepsis" at bounding box center [361, 188] width 82 height 16
checkbox input "true"
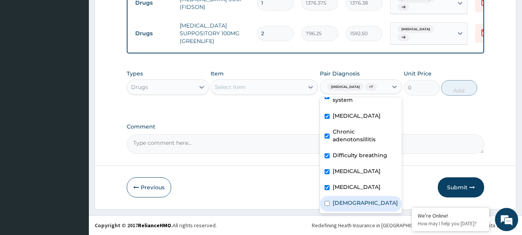
click at [342, 206] on label "Asthma" at bounding box center [365, 203] width 65 height 8
checkbox input "true"
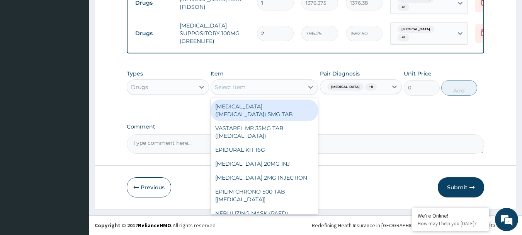
click at [245, 83] on div "Select Item" at bounding box center [230, 87] width 31 height 8
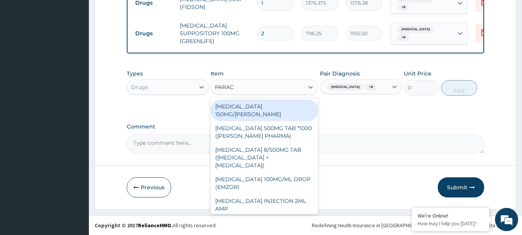
type input "PARACE"
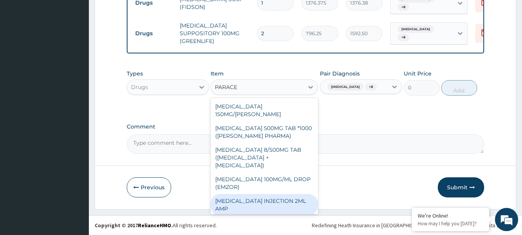
click at [281, 194] on div "PARACETAMOL INJECTION 2ML AMP" at bounding box center [264, 205] width 107 height 22
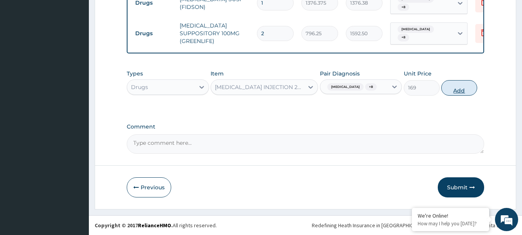
click at [456, 91] on button "Add" at bounding box center [459, 87] width 36 height 15
type input "0"
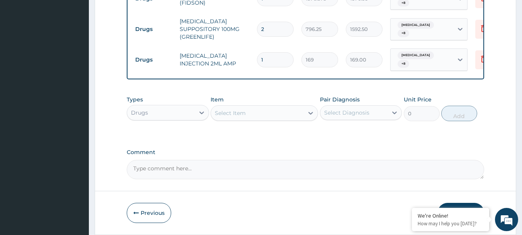
click at [275, 52] on input "1" at bounding box center [275, 59] width 37 height 15
type input "0.00"
type input "7"
type input "1183.00"
type input "7"
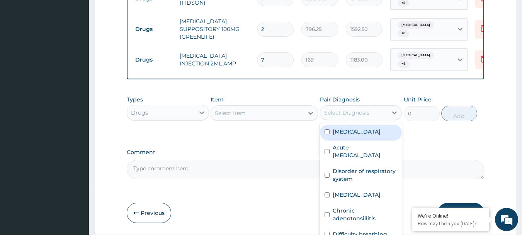
click at [381, 110] on div "Select Diagnosis" at bounding box center [354, 112] width 68 height 12
drag, startPoint x: 365, startPoint y: 133, endPoint x: 356, endPoint y: 156, distance: 24.8
click at [365, 134] on label "Respiratory tract infection" at bounding box center [357, 132] width 48 height 8
checkbox input "true"
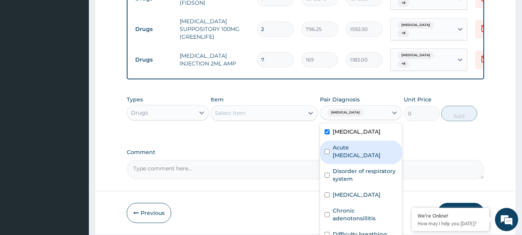
click at [356, 159] on label "Acute upper respiratory infection" at bounding box center [365, 150] width 65 height 15
checkbox input "true"
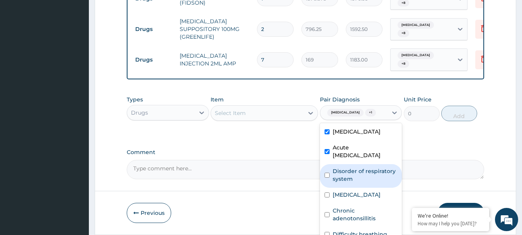
click at [355, 182] on label "Disorder of respiratory system" at bounding box center [365, 174] width 65 height 15
checkbox input "true"
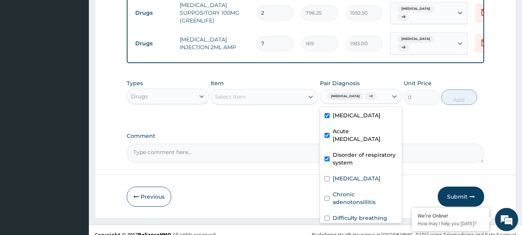
scroll to position [691, 0]
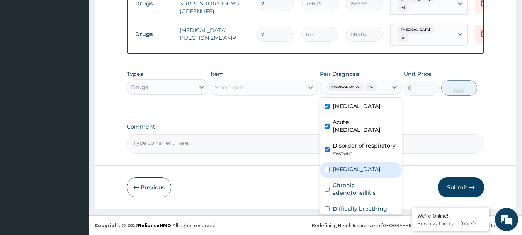
click at [363, 173] on label "Hypertrophy of adenoids" at bounding box center [357, 169] width 48 height 8
checkbox input "true"
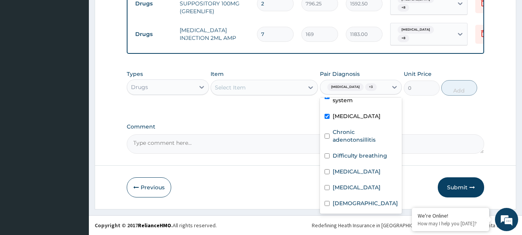
scroll to position [68, 0]
click at [350, 138] on label "Chronic adenotonsillitis" at bounding box center [365, 135] width 65 height 15
checkbox input "true"
click at [352, 159] on label "Difficulty breathing" at bounding box center [360, 155] width 54 height 8
checkbox input "true"
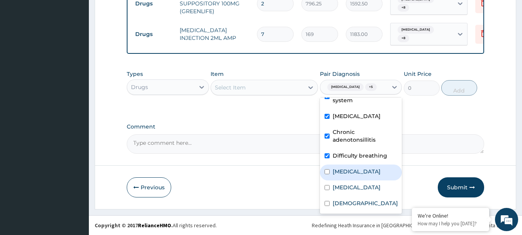
click at [350, 174] on label "Malaria" at bounding box center [357, 171] width 48 height 8
checkbox input "true"
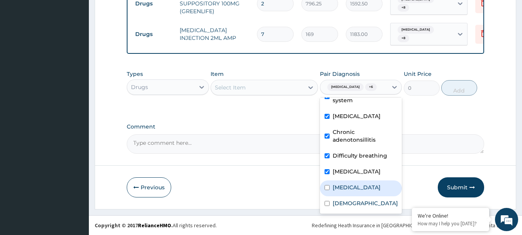
click at [347, 189] on label "Sepsis" at bounding box center [357, 187] width 48 height 8
checkbox input "true"
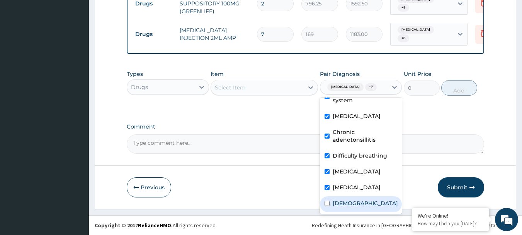
click at [347, 201] on label "Asthma" at bounding box center [365, 203] width 65 height 8
checkbox input "true"
click at [254, 83] on div "Select Item" at bounding box center [257, 87] width 93 height 12
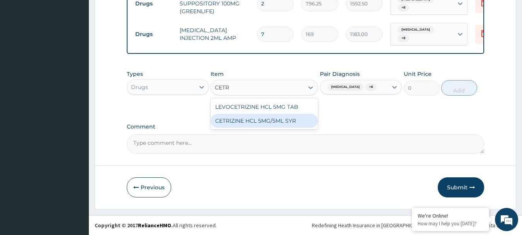
click at [263, 114] on div "CETRIZINE HCL 5MG/5ML SYR" at bounding box center [264, 121] width 107 height 14
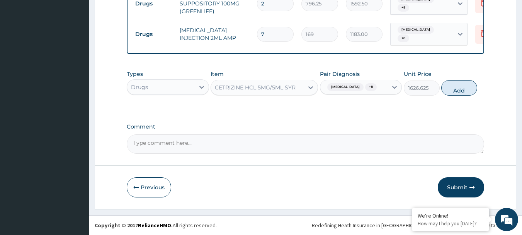
click at [450, 85] on button "Add" at bounding box center [459, 87] width 36 height 15
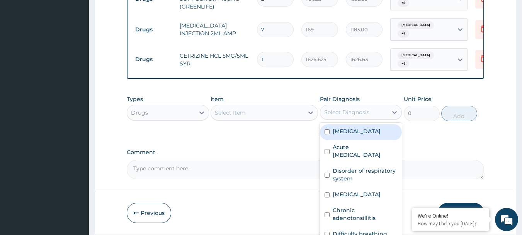
drag, startPoint x: 377, startPoint y: 110, endPoint x: 362, endPoint y: 133, distance: 27.1
click at [377, 110] on div "Select Diagnosis" at bounding box center [354, 112] width 68 height 12
click at [359, 135] on label "Respiratory tract infection" at bounding box center [357, 131] width 48 height 8
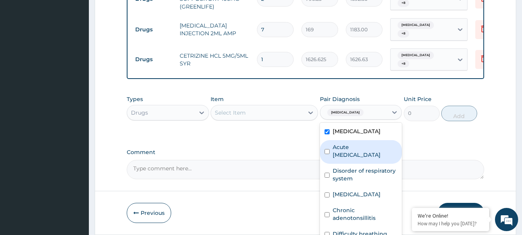
click at [356, 158] on label "Acute upper respiratory infection" at bounding box center [365, 150] width 65 height 15
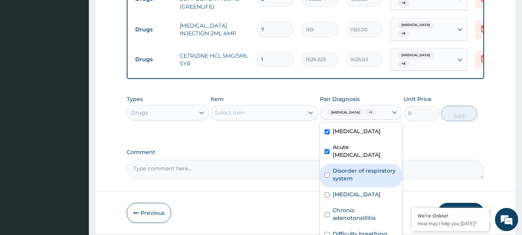
click at [353, 182] on label "Disorder of respiratory system" at bounding box center [365, 174] width 65 height 15
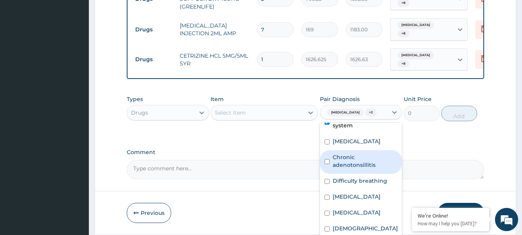
click at [352, 163] on label "Chronic adenotonsillitis" at bounding box center [365, 160] width 65 height 15
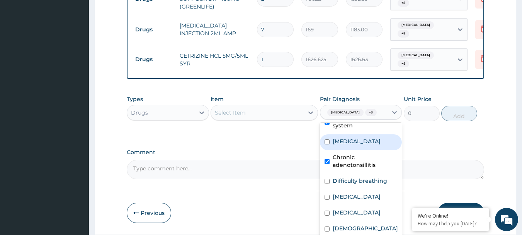
click at [350, 143] on label "Hypertrophy of adenoids" at bounding box center [357, 141] width 48 height 8
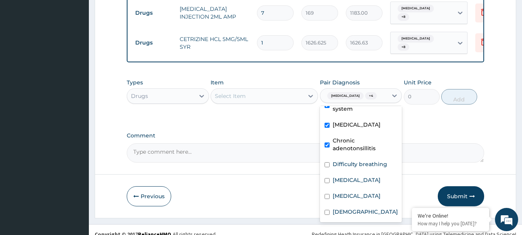
scroll to position [721, 0]
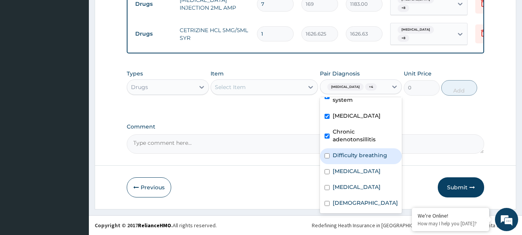
click at [354, 158] on label "Difficulty breathing" at bounding box center [360, 155] width 54 height 8
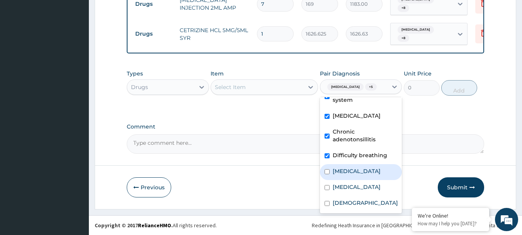
drag, startPoint x: 345, startPoint y: 179, endPoint x: 344, endPoint y: 191, distance: 11.7
click at [345, 180] on div "Malaria" at bounding box center [361, 172] width 82 height 16
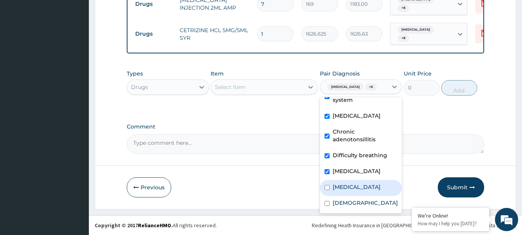
click at [344, 192] on div "Sepsis" at bounding box center [361, 188] width 82 height 16
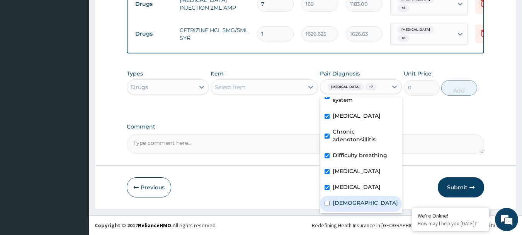
click at [343, 203] on label "Asthma" at bounding box center [365, 203] width 65 height 8
click at [259, 84] on div "Select Item" at bounding box center [257, 87] width 93 height 12
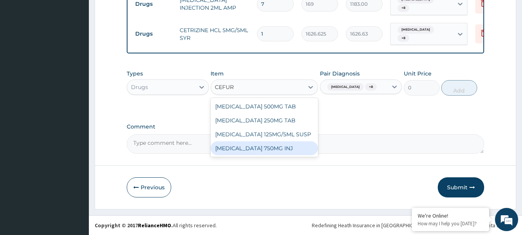
click at [268, 143] on div "CEFUROXIME 750MG INJ" at bounding box center [264, 148] width 107 height 14
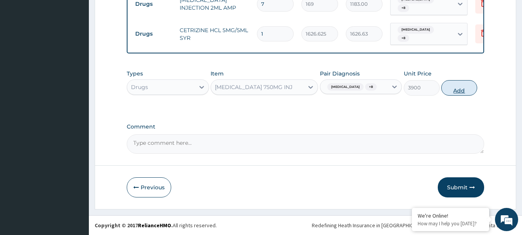
click at [464, 92] on button "Add" at bounding box center [459, 87] width 36 height 15
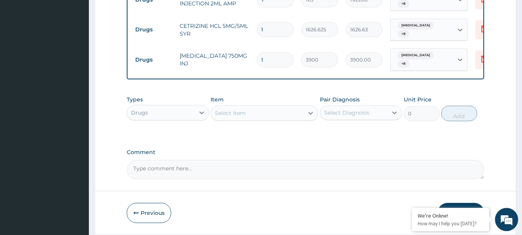
click at [274, 53] on input "1" at bounding box center [275, 59] width 37 height 15
click at [373, 111] on div "Select Diagnosis" at bounding box center [354, 112] width 68 height 12
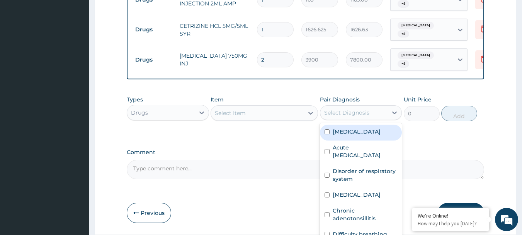
click at [367, 131] on label "Respiratory tract infection" at bounding box center [357, 132] width 48 height 8
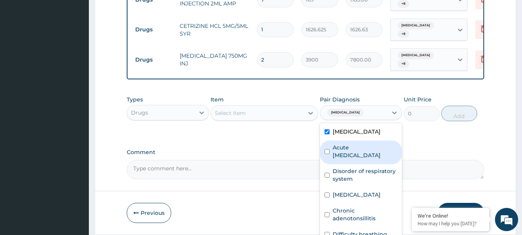
click at [359, 148] on div "Acute upper respiratory infection" at bounding box center [361, 152] width 82 height 24
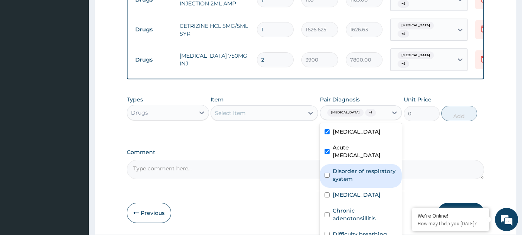
click at [368, 182] on label "Disorder of respiratory system" at bounding box center [365, 174] width 65 height 15
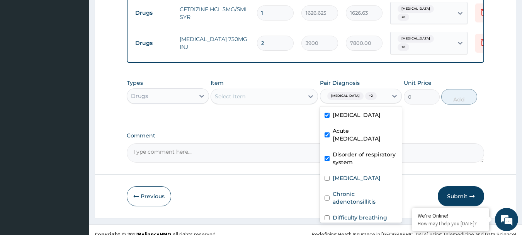
scroll to position [751, 0]
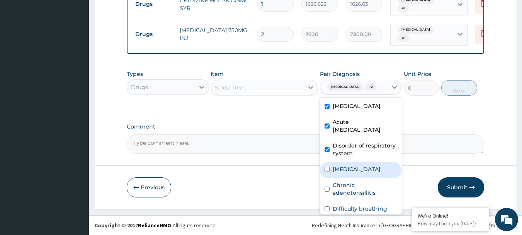
click at [336, 173] on label "Hypertrophy of adenoids" at bounding box center [357, 169] width 48 height 8
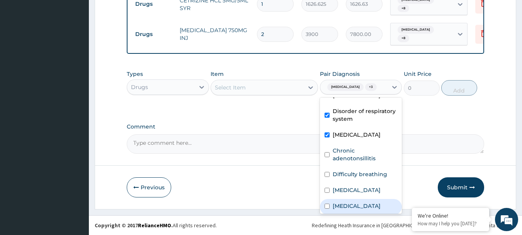
scroll to position [68, 0]
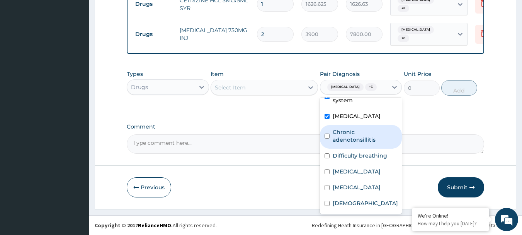
click at [345, 137] on label "Chronic adenotonsillitis" at bounding box center [365, 135] width 65 height 15
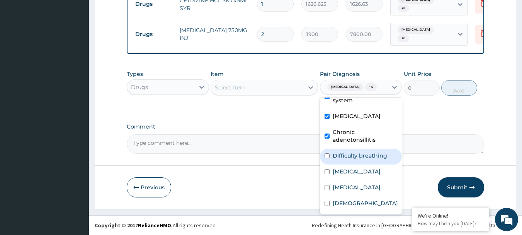
click at [347, 158] on label "Difficulty breathing" at bounding box center [360, 155] width 54 height 8
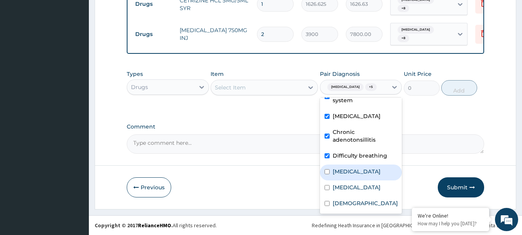
drag, startPoint x: 347, startPoint y: 172, endPoint x: 345, endPoint y: 191, distance: 19.1
click at [347, 173] on label "Malaria" at bounding box center [357, 171] width 48 height 8
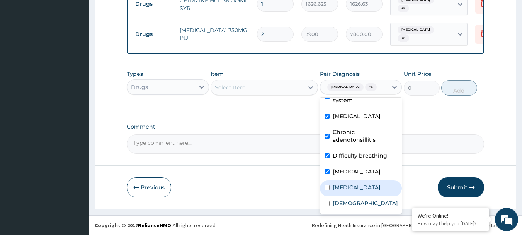
drag, startPoint x: 344, startPoint y: 192, endPoint x: 344, endPoint y: 197, distance: 4.3
click at [344, 193] on div "Sepsis" at bounding box center [361, 188] width 82 height 16
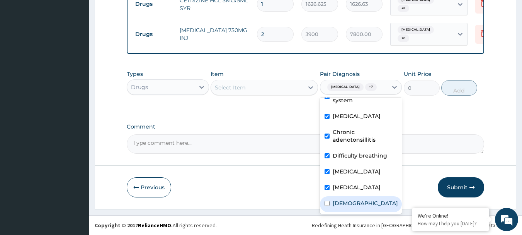
click at [344, 208] on div "Asthma" at bounding box center [361, 204] width 82 height 16
click at [245, 83] on div "Select Item" at bounding box center [230, 87] width 31 height 8
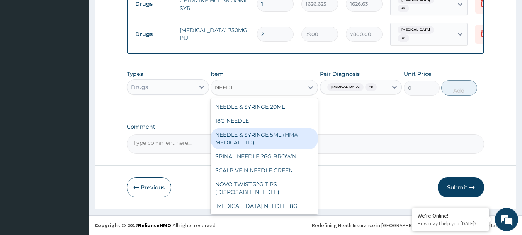
click at [250, 131] on div "NEEDLE & SYRINGE 5ML (HMA MEDICAL LTD)" at bounding box center [264, 139] width 107 height 22
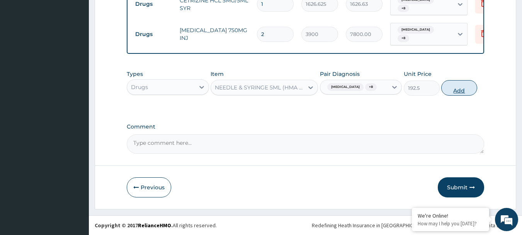
click at [463, 86] on button "Add" at bounding box center [459, 87] width 36 height 15
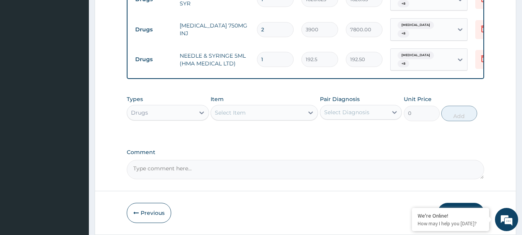
click at [277, 52] on input "1" at bounding box center [275, 59] width 37 height 15
click at [369, 111] on div "Select Diagnosis" at bounding box center [354, 112] width 68 height 12
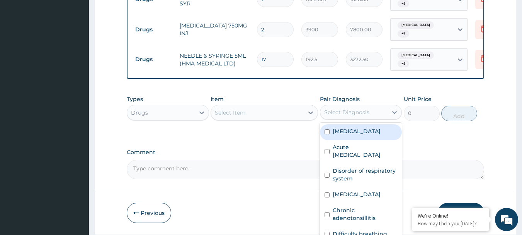
click at [358, 135] on label "Respiratory tract infection" at bounding box center [357, 131] width 48 height 8
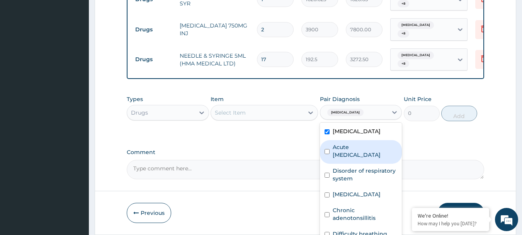
click at [355, 153] on label "Acute upper respiratory infection" at bounding box center [365, 150] width 65 height 15
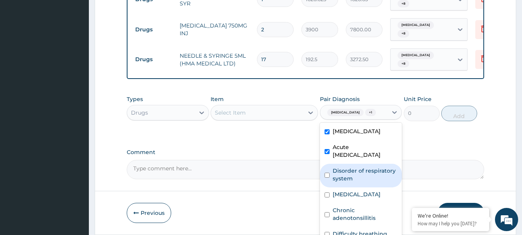
click at [353, 182] on label "Disorder of respiratory system" at bounding box center [365, 174] width 65 height 15
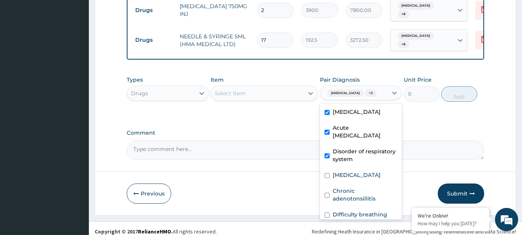
scroll to position [781, 0]
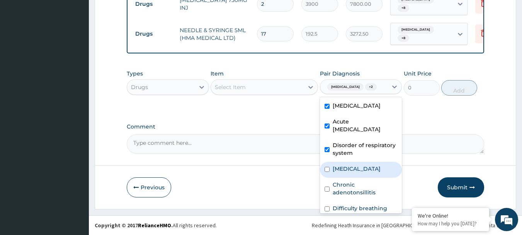
click at [356, 172] on label "Hypertrophy of adenoids" at bounding box center [357, 169] width 48 height 8
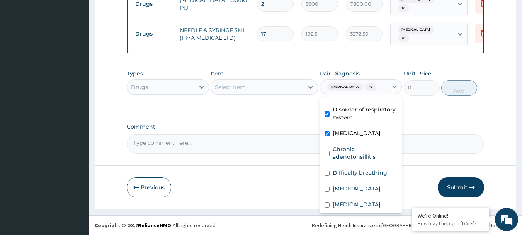
scroll to position [68, 0]
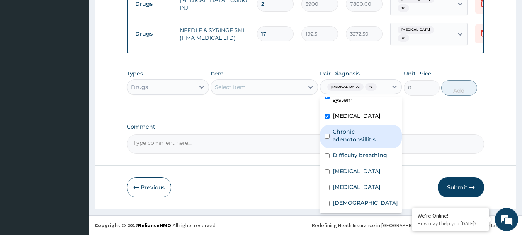
click at [349, 138] on label "Chronic adenotonsillitis" at bounding box center [365, 135] width 65 height 15
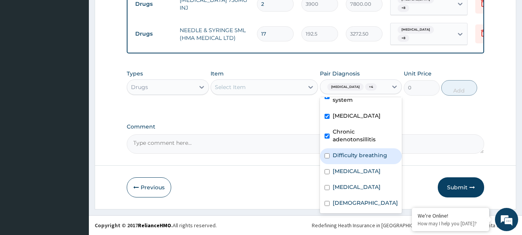
click at [351, 159] on label "Difficulty breathing" at bounding box center [360, 155] width 54 height 8
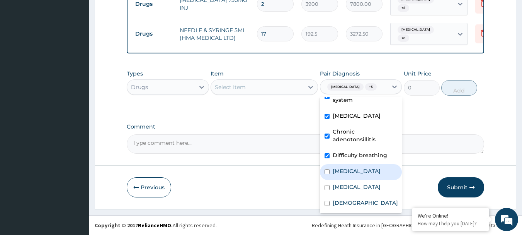
click at [347, 179] on div "Malaria" at bounding box center [361, 172] width 82 height 16
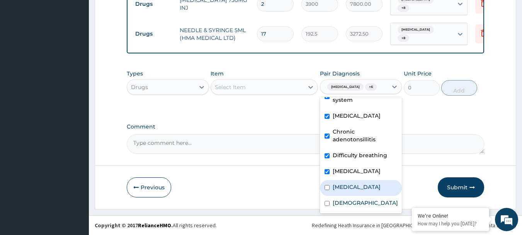
click at [346, 194] on div "Sepsis" at bounding box center [361, 188] width 82 height 16
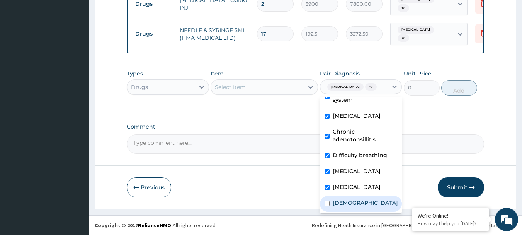
click at [347, 204] on label "Asthma" at bounding box center [365, 203] width 65 height 8
drag, startPoint x: 255, startPoint y: 72, endPoint x: 256, endPoint y: 79, distance: 7.0
click at [255, 73] on div "Item Select Item" at bounding box center [264, 83] width 107 height 26
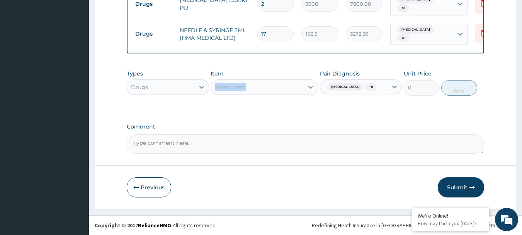
click at [256, 82] on div "Select Item" at bounding box center [257, 87] width 93 height 12
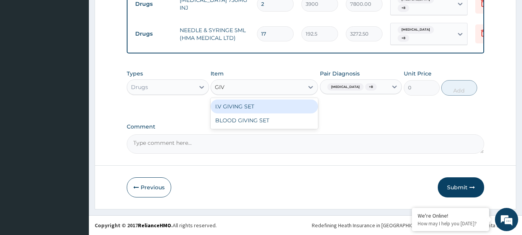
click at [274, 100] on div "I.V GIVING SET" at bounding box center [264, 106] width 107 height 14
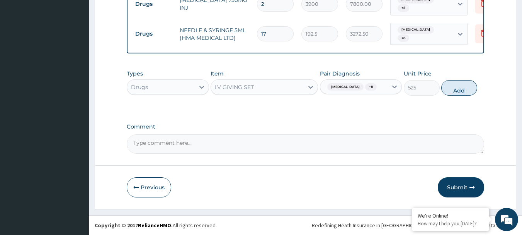
click at [461, 86] on button "Add" at bounding box center [459, 87] width 36 height 15
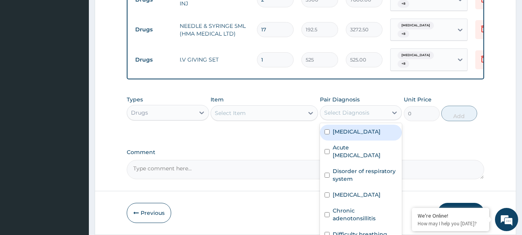
click at [371, 110] on div "Select Diagnosis" at bounding box center [354, 112] width 68 height 12
click at [364, 129] on label "Respiratory tract infection" at bounding box center [357, 132] width 48 height 8
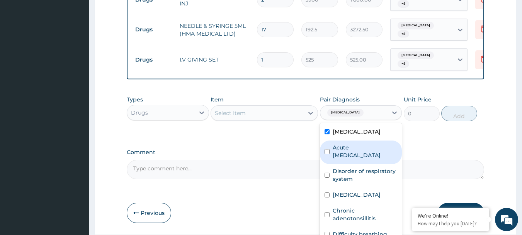
click at [355, 156] on label "Acute upper respiratory infection" at bounding box center [365, 150] width 65 height 15
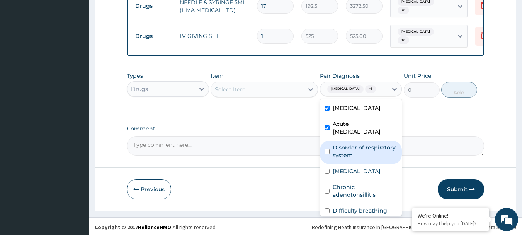
scroll to position [811, 0]
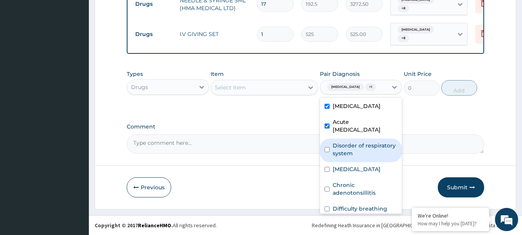
click at [379, 157] on label "Disorder of respiratory system" at bounding box center [365, 148] width 65 height 15
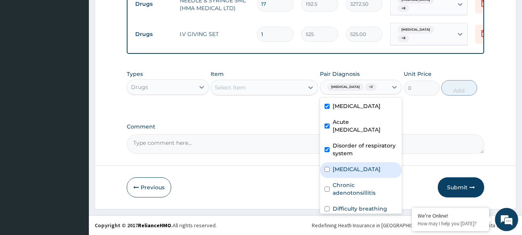
drag, startPoint x: 362, startPoint y: 178, endPoint x: 356, endPoint y: 191, distance: 14.0
click at [362, 173] on label "Hypertrophy of adenoids" at bounding box center [357, 169] width 48 height 8
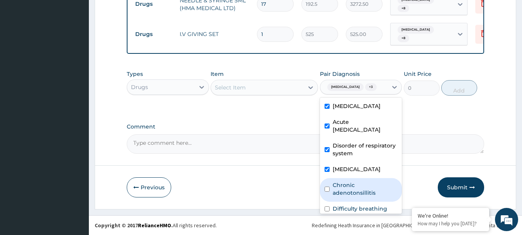
click at [353, 196] on label "Chronic adenotonsillitis" at bounding box center [365, 188] width 65 height 15
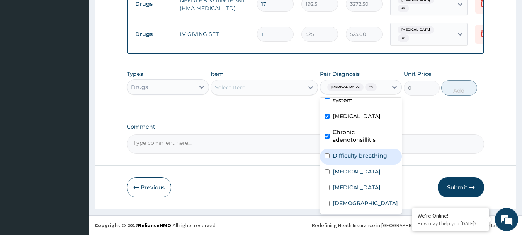
scroll to position [68, 0]
click at [357, 158] on label "Difficulty breathing" at bounding box center [360, 155] width 54 height 8
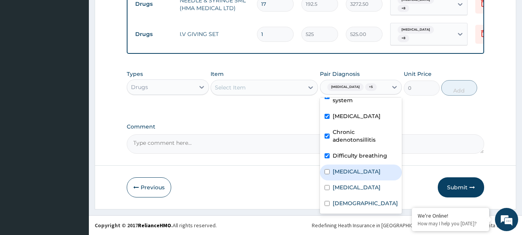
click at [343, 175] on label "Malaria" at bounding box center [357, 171] width 48 height 8
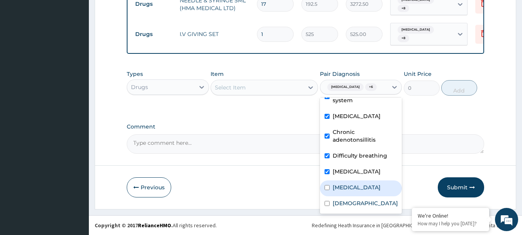
click at [339, 193] on div "Sepsis" at bounding box center [361, 188] width 82 height 16
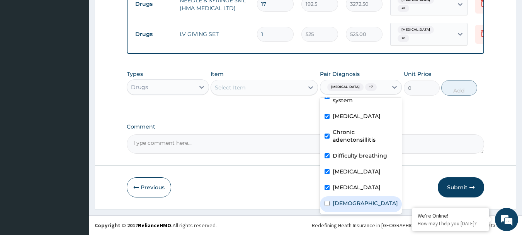
click at [342, 207] on label "Asthma" at bounding box center [365, 203] width 65 height 8
click at [262, 81] on div "Select Item" at bounding box center [257, 87] width 93 height 12
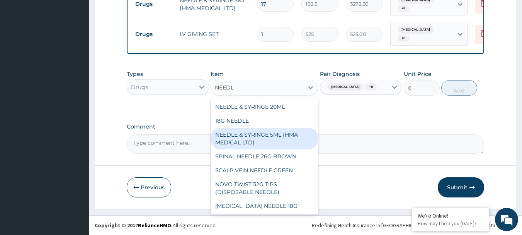
scroll to position [77, 0]
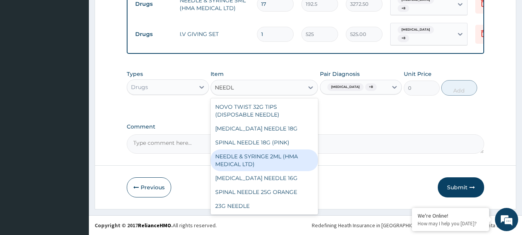
click at [283, 149] on div "NEEDLE & SYRINGE 2ML (HMA MEDICAL LTD)" at bounding box center [264, 160] width 107 height 22
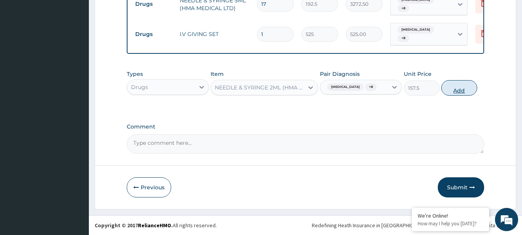
click at [453, 89] on button "Add" at bounding box center [459, 87] width 36 height 15
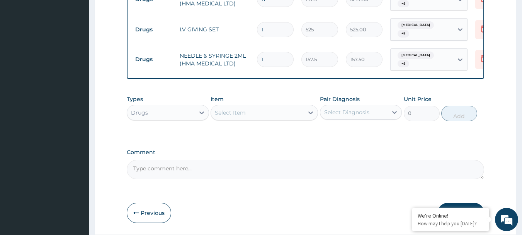
click at [278, 52] on input "1" at bounding box center [275, 59] width 37 height 15
click at [371, 115] on div "Select Diagnosis" at bounding box center [354, 112] width 68 height 12
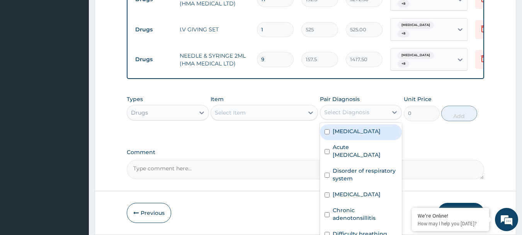
click at [354, 131] on label "Respiratory tract infection" at bounding box center [357, 131] width 48 height 8
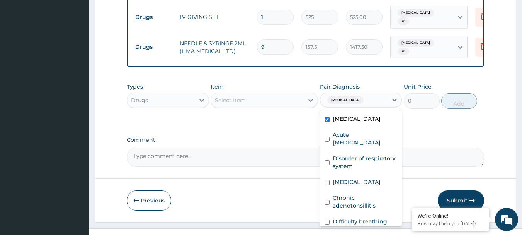
scroll to position [834, 0]
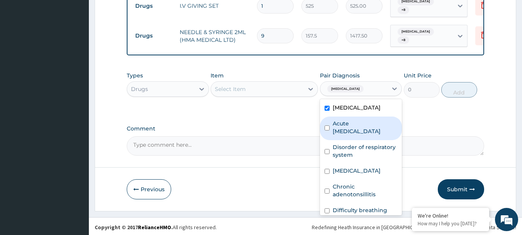
click at [357, 131] on label "Acute upper respiratory infection" at bounding box center [365, 126] width 65 height 15
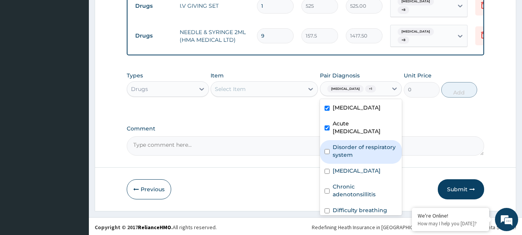
click at [345, 158] on label "Disorder of respiratory system" at bounding box center [365, 150] width 65 height 15
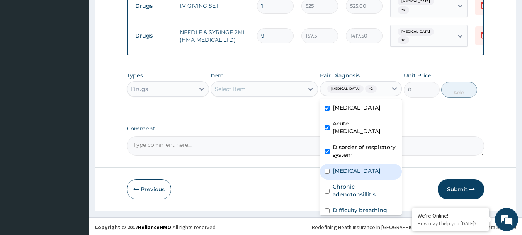
click at [349, 174] on label "Hypertrophy of adenoids" at bounding box center [357, 171] width 48 height 8
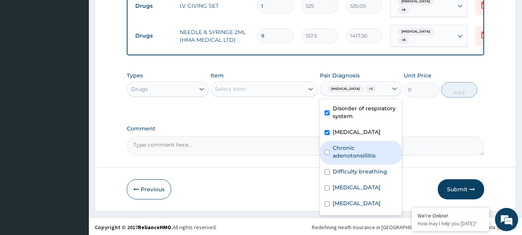
click at [356, 159] on label "Chronic adenotonsillitis" at bounding box center [365, 151] width 65 height 15
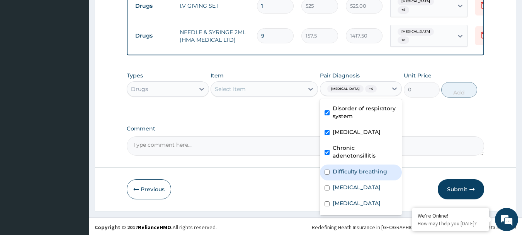
click at [355, 175] on label "Difficulty breathing" at bounding box center [360, 171] width 54 height 8
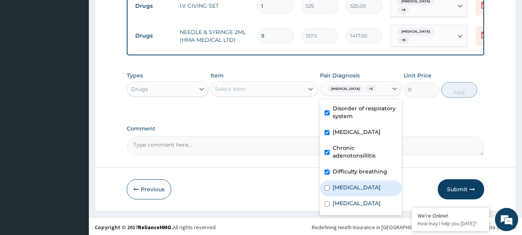
click at [352, 191] on label "Malaria" at bounding box center [357, 187] width 48 height 8
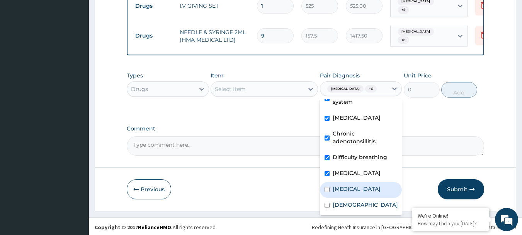
click at [354, 191] on div "Sepsis" at bounding box center [361, 190] width 82 height 16
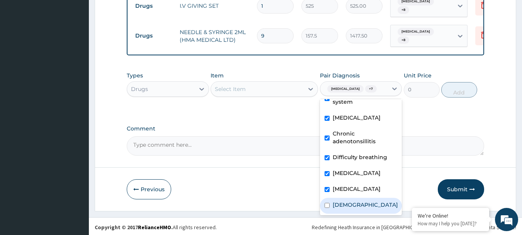
click at [354, 208] on label "Asthma" at bounding box center [365, 205] width 65 height 8
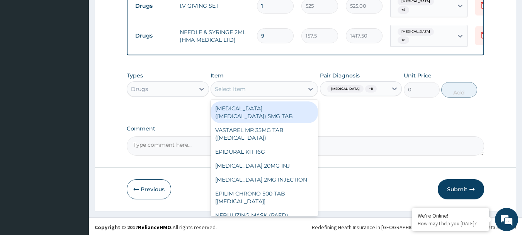
click at [276, 89] on div "Select Item" at bounding box center [257, 89] width 93 height 12
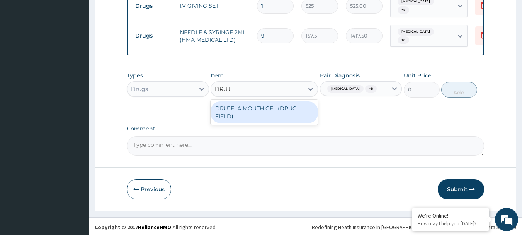
click at [289, 112] on div "DRUJELA MOUTH GEL (DRUG FIELD)" at bounding box center [264, 112] width 107 height 22
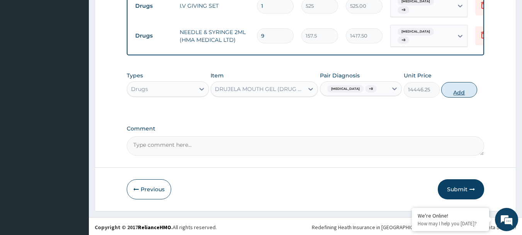
click at [469, 97] on button "Add" at bounding box center [459, 89] width 36 height 15
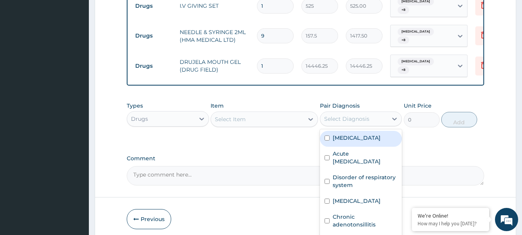
click at [380, 115] on div "Select Diagnosis" at bounding box center [354, 118] width 68 height 12
click at [364, 137] on label "Respiratory tract infection" at bounding box center [357, 138] width 48 height 8
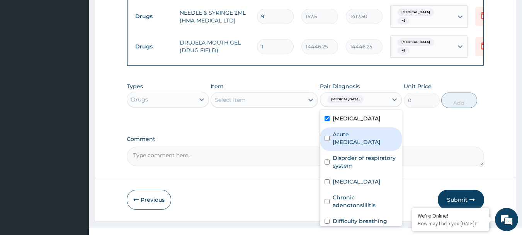
scroll to position [864, 0]
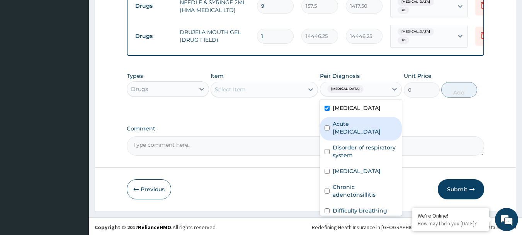
click at [365, 134] on label "Acute upper respiratory infection" at bounding box center [365, 127] width 65 height 15
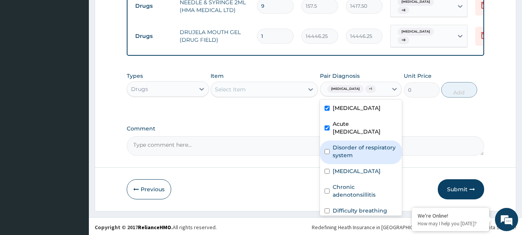
click at [350, 159] on label "Disorder of respiratory system" at bounding box center [365, 150] width 65 height 15
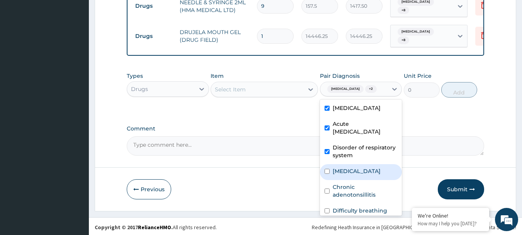
click at [351, 175] on label "Hypertrophy of adenoids" at bounding box center [357, 171] width 48 height 8
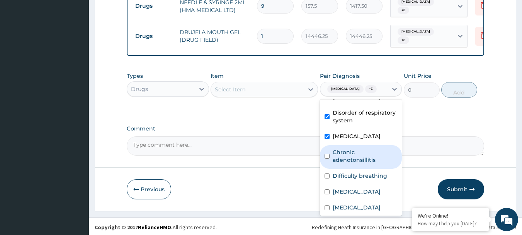
scroll to position [68, 0]
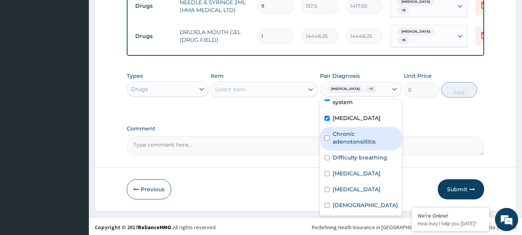
click at [354, 145] on label "Chronic adenotonsillitis" at bounding box center [365, 137] width 65 height 15
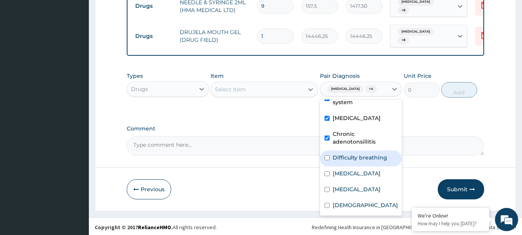
click at [349, 166] on div "Difficulty breathing" at bounding box center [361, 158] width 82 height 16
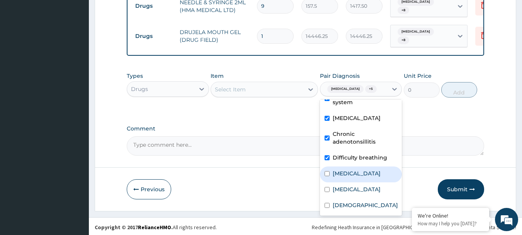
click at [344, 177] on label "Malaria" at bounding box center [357, 173] width 48 height 8
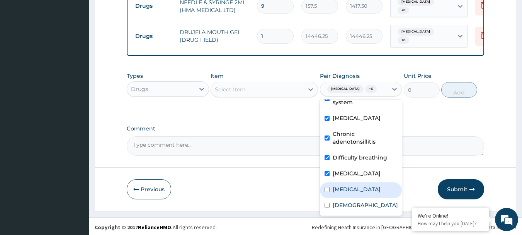
click at [341, 193] on label "Sepsis" at bounding box center [357, 189] width 48 height 8
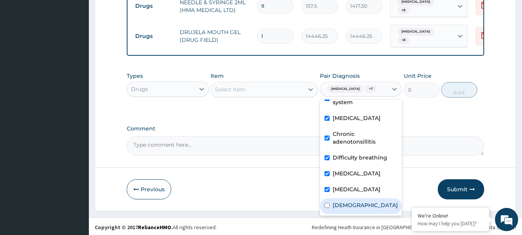
click at [344, 209] on label "Asthma" at bounding box center [365, 205] width 65 height 8
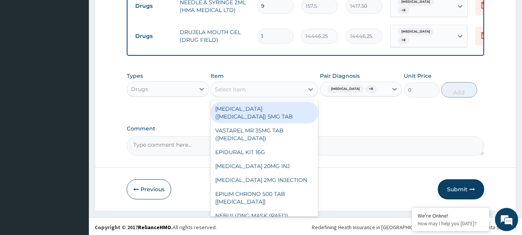
click at [267, 86] on div "Select Item" at bounding box center [257, 89] width 93 height 12
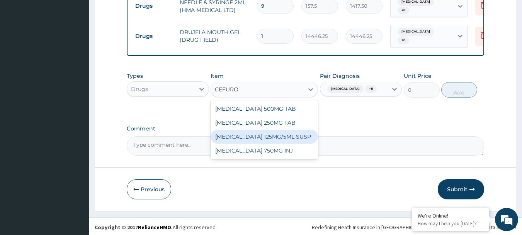
click at [279, 137] on div "CEFUROXIME 125MG/5ML SUSP" at bounding box center [264, 136] width 107 height 14
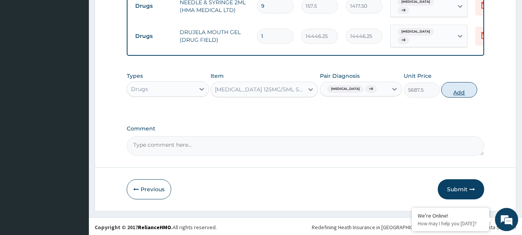
click at [461, 93] on button "Add" at bounding box center [459, 89] width 36 height 15
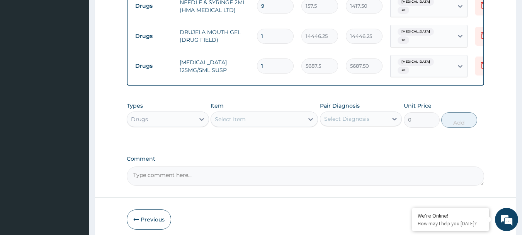
click at [377, 117] on div "Select Diagnosis" at bounding box center [354, 118] width 68 height 12
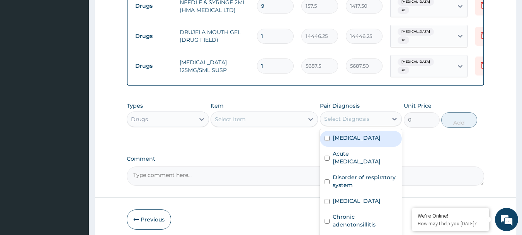
click at [362, 141] on label "Respiratory tract infection" at bounding box center [357, 138] width 48 height 8
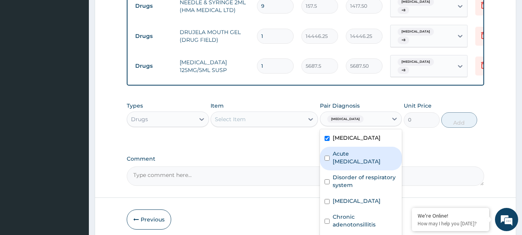
click at [359, 161] on label "Acute upper respiratory infection" at bounding box center [365, 157] width 65 height 15
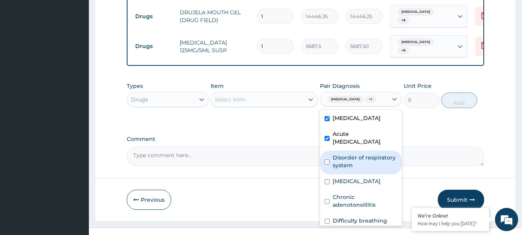
scroll to position [900, 0]
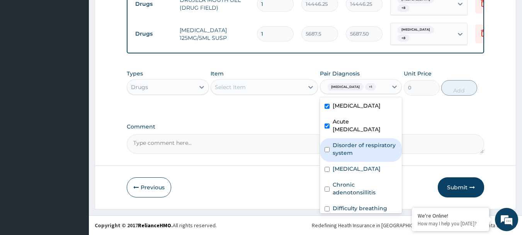
drag, startPoint x: 359, startPoint y: 160, endPoint x: 359, endPoint y: 167, distance: 7.4
click at [359, 157] on label "Disorder of respiratory system" at bounding box center [365, 148] width 65 height 15
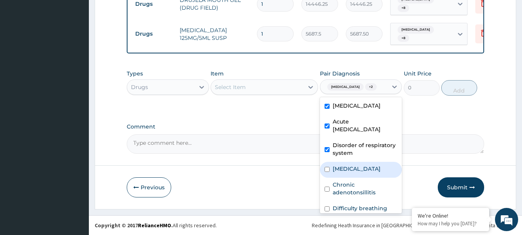
click at [354, 172] on label "Hypertrophy of adenoids" at bounding box center [357, 169] width 48 height 8
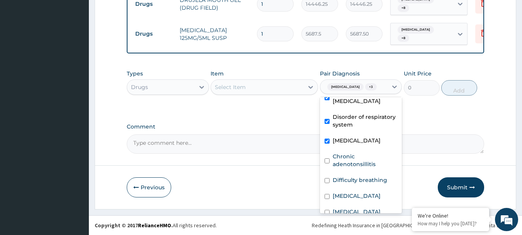
scroll to position [39, 0]
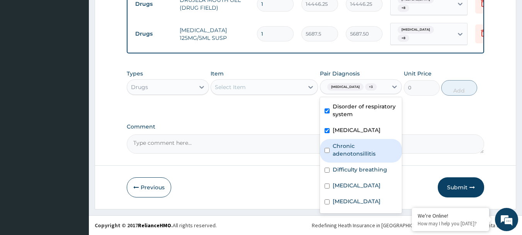
click at [363, 157] on label "Chronic adenotonsillitis" at bounding box center [365, 149] width 65 height 15
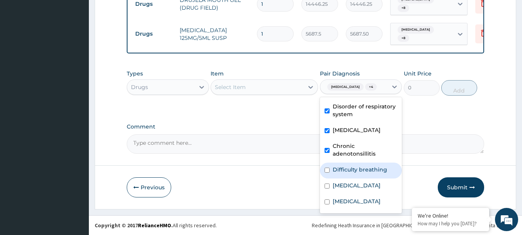
click at [359, 173] on label "Difficulty breathing" at bounding box center [360, 169] width 54 height 8
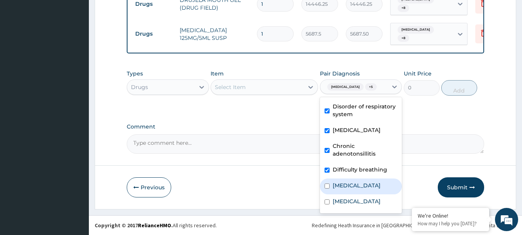
click at [352, 189] on label "Malaria" at bounding box center [357, 185] width 48 height 8
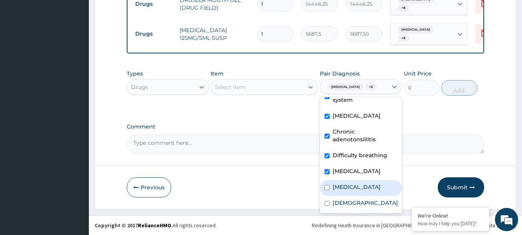
click at [353, 190] on div "Sepsis" at bounding box center [361, 188] width 82 height 16
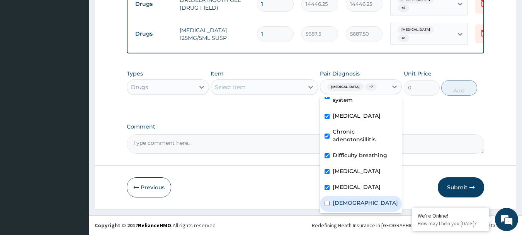
click at [350, 204] on label "Asthma" at bounding box center [365, 203] width 65 height 8
click at [176, 81] on div "Drugs" at bounding box center [161, 87] width 68 height 12
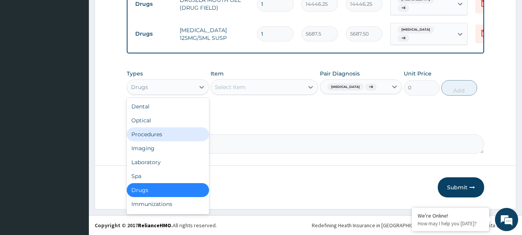
click at [151, 131] on div "Procedures" at bounding box center [168, 134] width 82 height 14
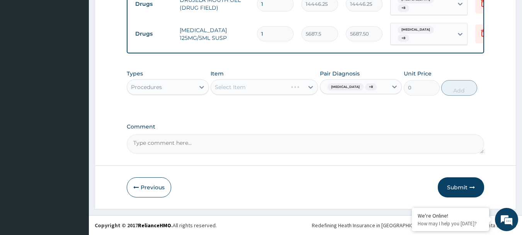
click at [258, 82] on div "Select Item" at bounding box center [264, 86] width 107 height 15
click at [267, 80] on div "Select Item" at bounding box center [264, 86] width 107 height 15
click at [297, 81] on div "Select Item" at bounding box center [264, 86] width 107 height 15
click at [249, 81] on div "Select Item" at bounding box center [264, 86] width 107 height 15
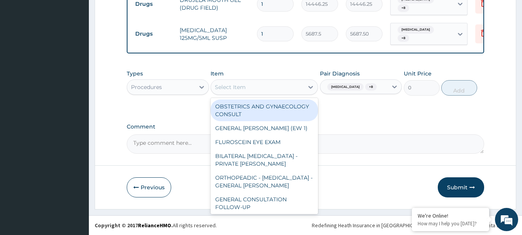
click at [241, 83] on div "Select Item" at bounding box center [230, 87] width 31 height 8
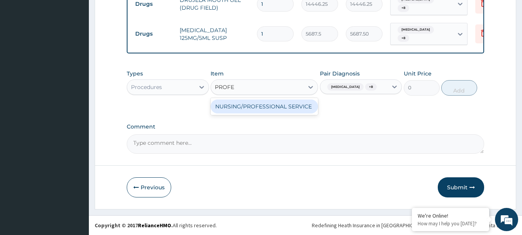
drag, startPoint x: 269, startPoint y: 105, endPoint x: 313, endPoint y: 92, distance: 46.7
click at [269, 105] on div "NURSING/PROFESSIONAL SERVICE" at bounding box center [264, 106] width 107 height 14
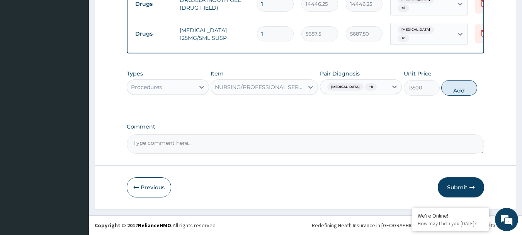
click at [451, 88] on button "Add" at bounding box center [459, 87] width 36 height 15
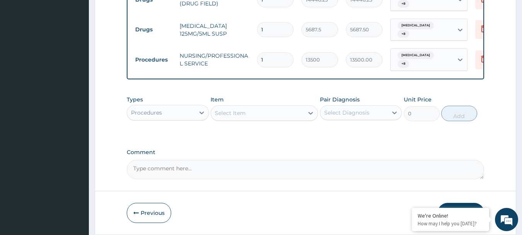
click at [271, 53] on input "1" at bounding box center [275, 59] width 37 height 15
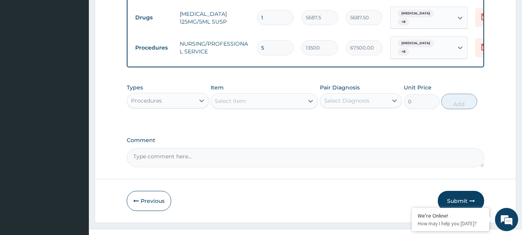
scroll to position [924, 0]
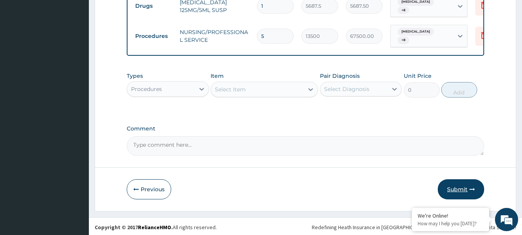
click at [451, 186] on button "Submit" at bounding box center [461, 189] width 46 height 20
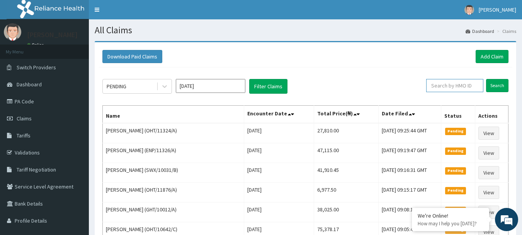
click at [467, 86] on input "text" at bounding box center [454, 85] width 57 height 13
type input "JGI/10029/F"
click at [497, 87] on input "Search" at bounding box center [497, 85] width 22 height 13
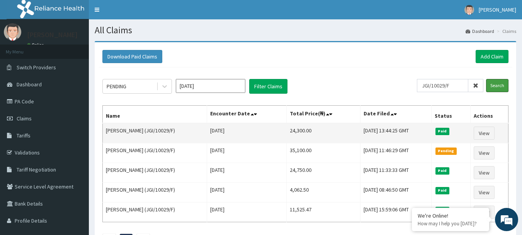
scroll to position [39, 0]
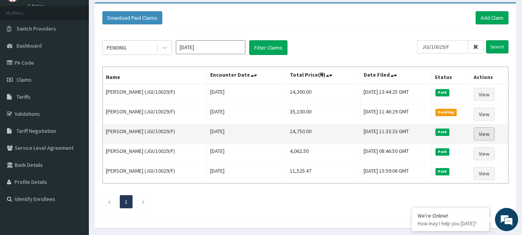
click at [495, 134] on link "View" at bounding box center [484, 133] width 21 height 13
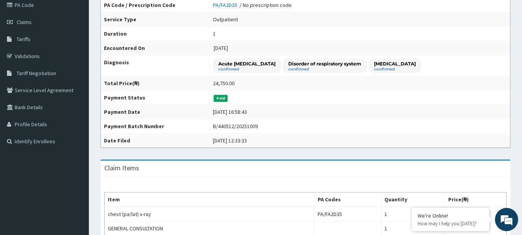
scroll to position [77, 0]
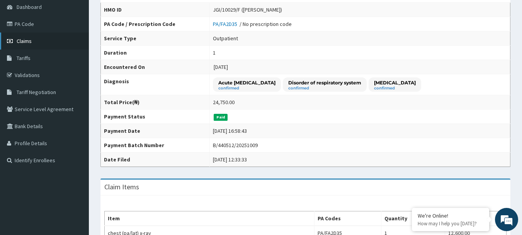
click at [29, 43] on span "Claims" at bounding box center [24, 40] width 15 height 7
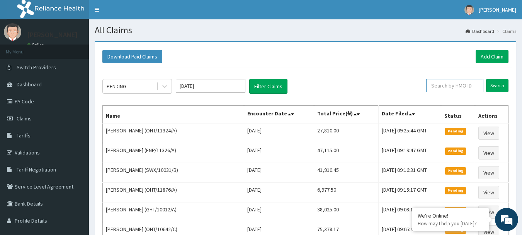
click at [469, 87] on input "text" at bounding box center [454, 85] width 57 height 13
type input "JGI/10029/F"
click at [494, 87] on input "Search" at bounding box center [497, 85] width 22 height 13
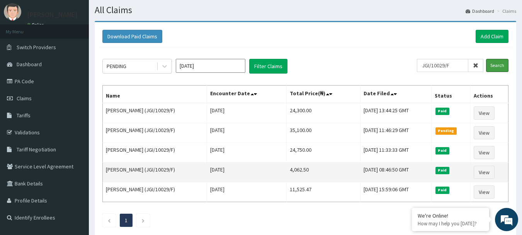
scroll to position [39, 0]
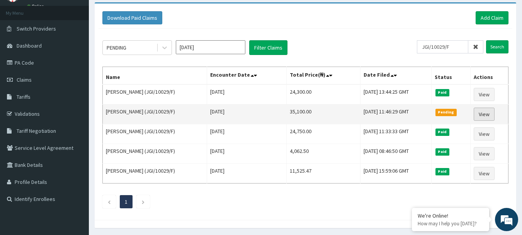
click at [492, 114] on link "View" at bounding box center [484, 113] width 21 height 13
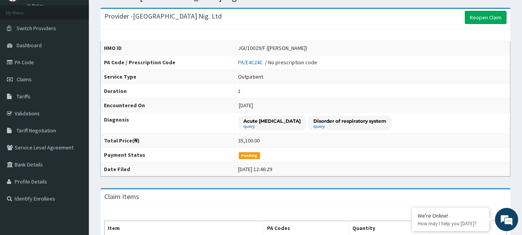
scroll to position [39, 0]
click at [29, 81] on span "Claims" at bounding box center [24, 79] width 15 height 7
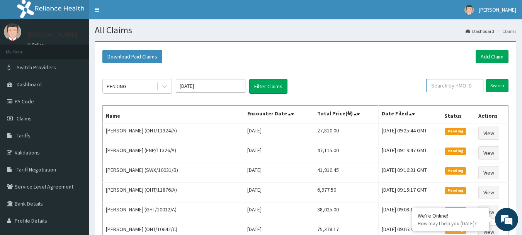
click at [471, 87] on input "text" at bounding box center [454, 85] width 57 height 13
type input "JGI/10029/F"
click at [493, 83] on input "Search" at bounding box center [497, 85] width 22 height 13
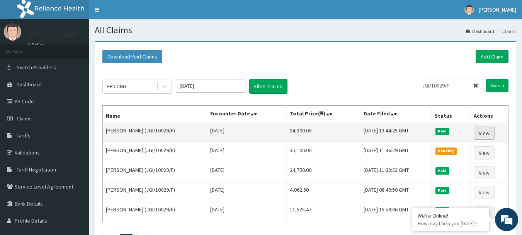
click at [490, 135] on link "View" at bounding box center [484, 132] width 21 height 13
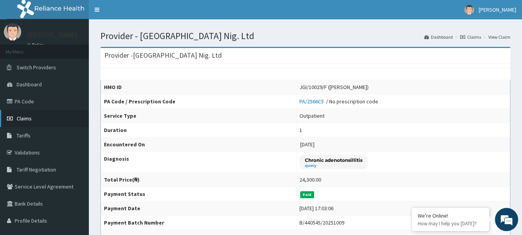
click at [20, 120] on span "Claims" at bounding box center [24, 118] width 15 height 7
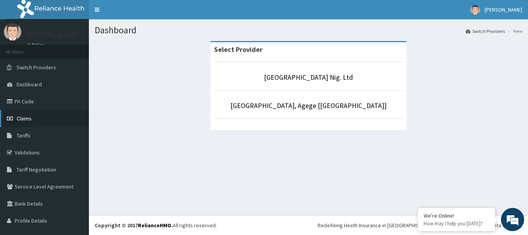
click at [26, 118] on span "Claims" at bounding box center [24, 118] width 15 height 7
click at [30, 119] on span "Claims" at bounding box center [24, 118] width 15 height 7
click at [18, 116] on span "Claims" at bounding box center [24, 118] width 15 height 7
click at [23, 117] on span "Claims" at bounding box center [24, 118] width 15 height 7
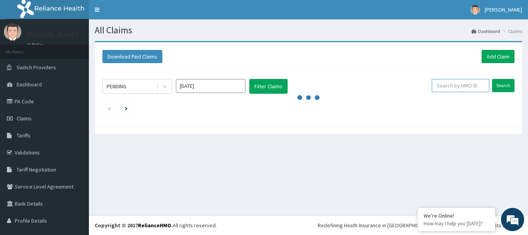
click at [468, 86] on input "text" at bounding box center [461, 85] width 58 height 13
type input "PRN/10249/A"
click at [492, 79] on input "Search" at bounding box center [503, 85] width 22 height 13
click at [500, 82] on input "Search" at bounding box center [503, 85] width 22 height 13
click at [504, 83] on input "Search" at bounding box center [503, 85] width 22 height 13
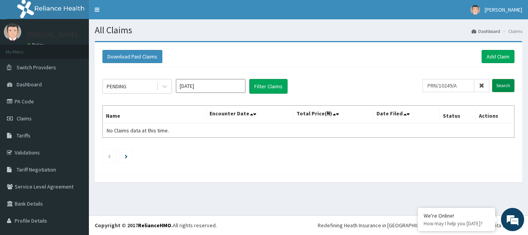
click at [498, 83] on input "Search" at bounding box center [503, 85] width 22 height 13
click at [498, 82] on input "Search" at bounding box center [503, 85] width 22 height 13
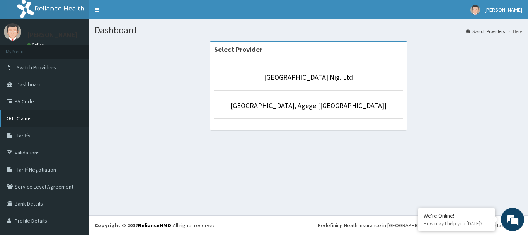
click at [25, 119] on span "Claims" at bounding box center [24, 118] width 15 height 7
